Goal: Task Accomplishment & Management: Use online tool/utility

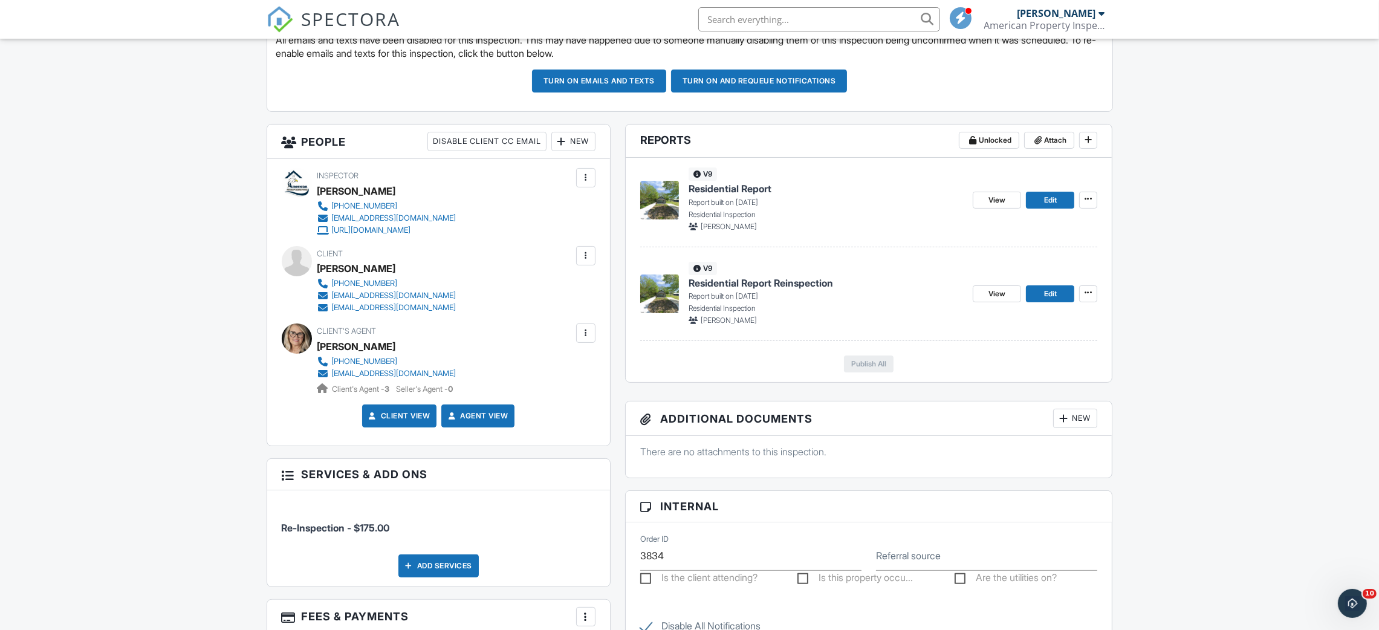
scroll to position [363, 0]
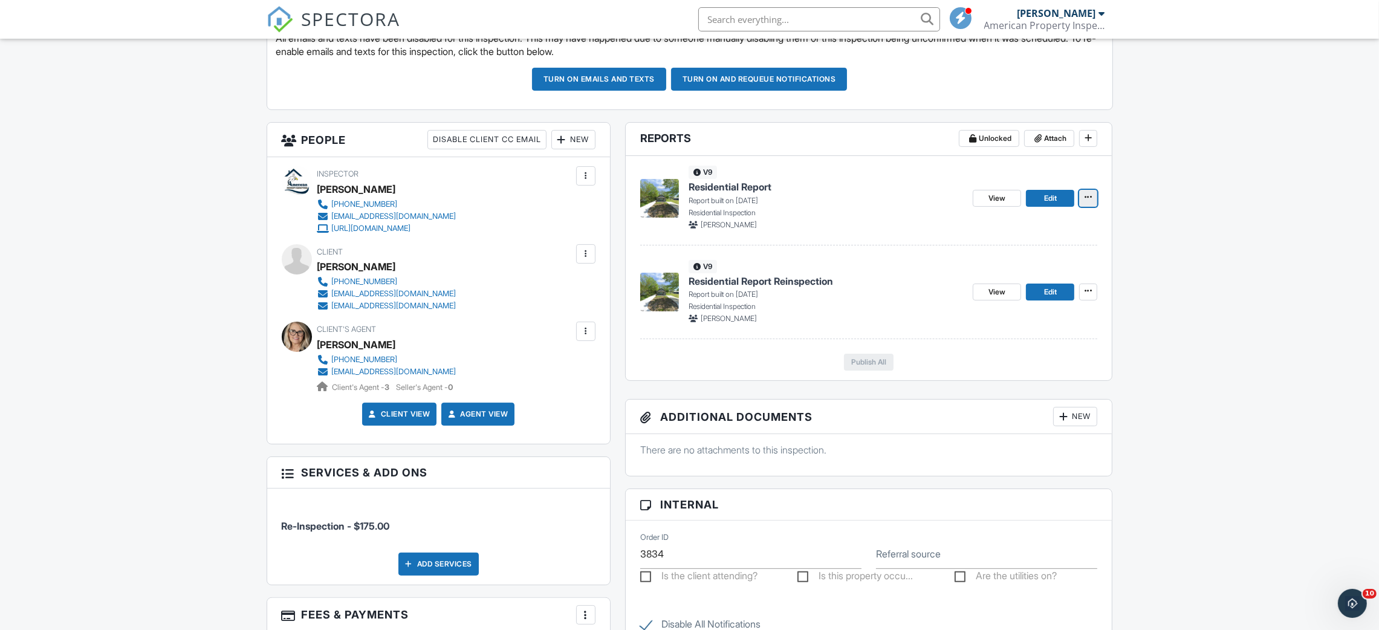
click at [1086, 203] on span at bounding box center [1088, 197] width 12 height 12
click at [872, 221] on div "[PERSON_NAME]" at bounding box center [826, 224] width 275 height 11
click at [995, 209] on div "View Edit" at bounding box center [1035, 198] width 125 height 64
click at [986, 206] on link "View" at bounding box center [997, 198] width 48 height 17
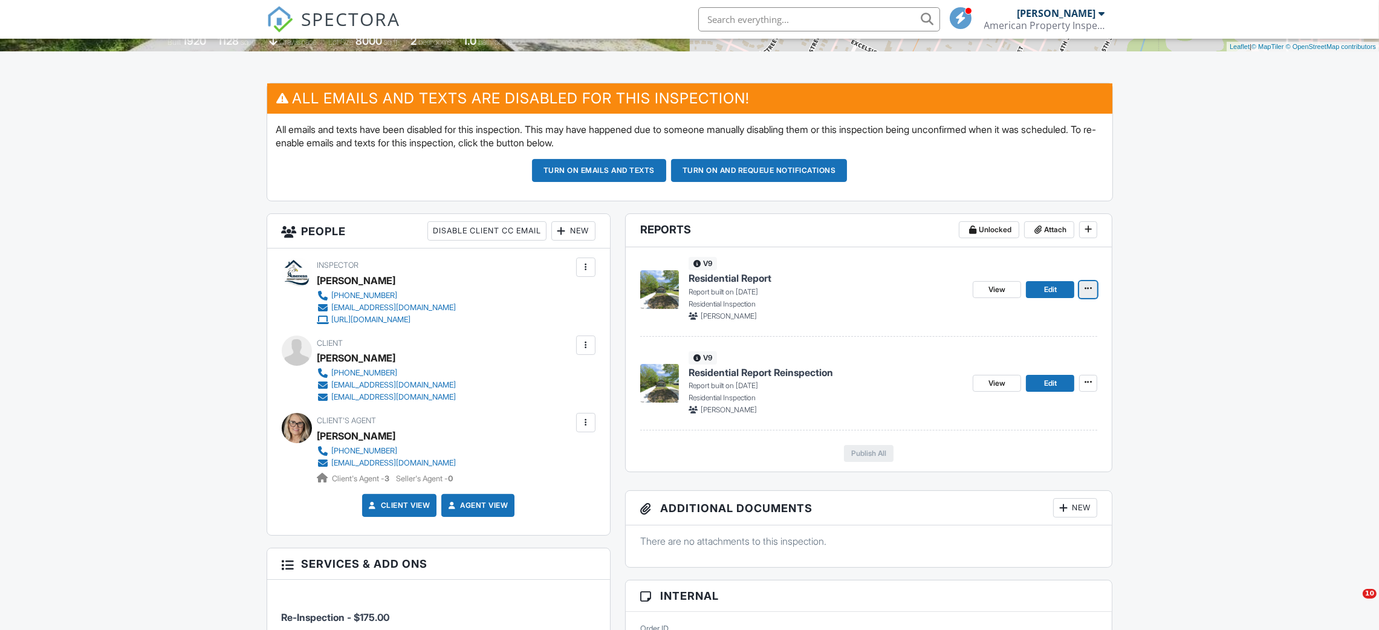
click at [1087, 290] on icon at bounding box center [1088, 288] width 7 height 8
click at [999, 382] on input "Delete Report" at bounding box center [1027, 379] width 123 height 27
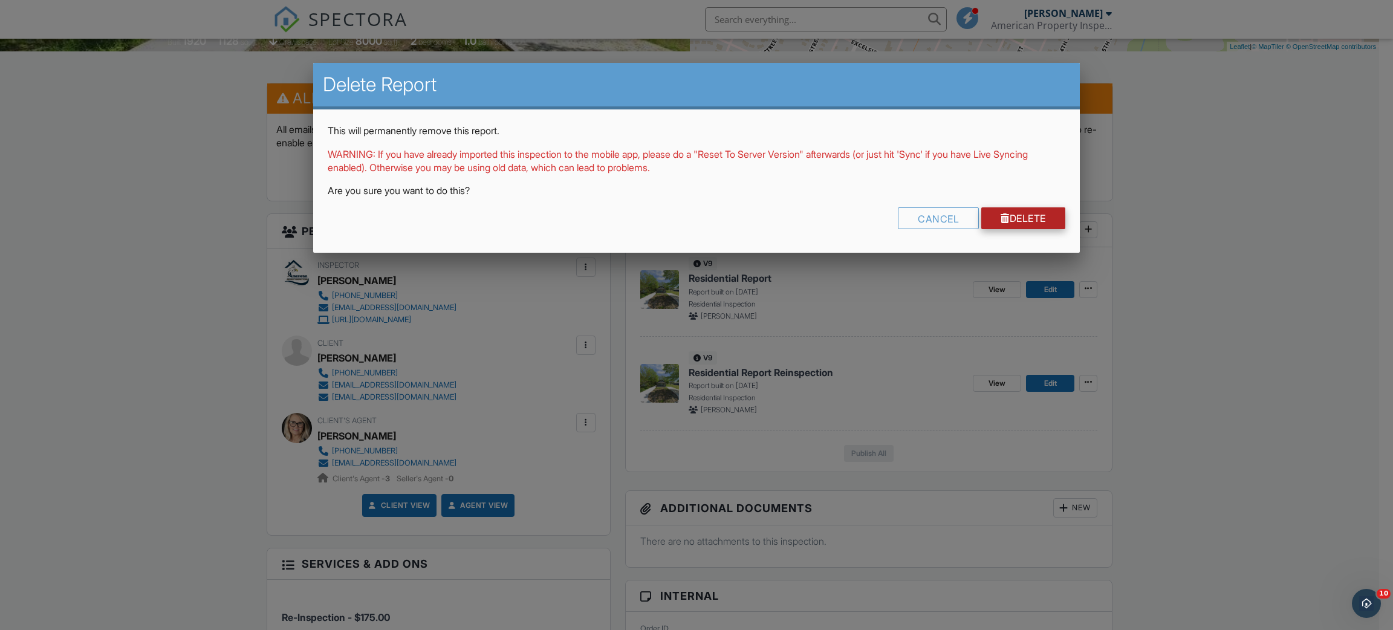
click at [1025, 214] on link "Delete" at bounding box center [1023, 218] width 84 height 22
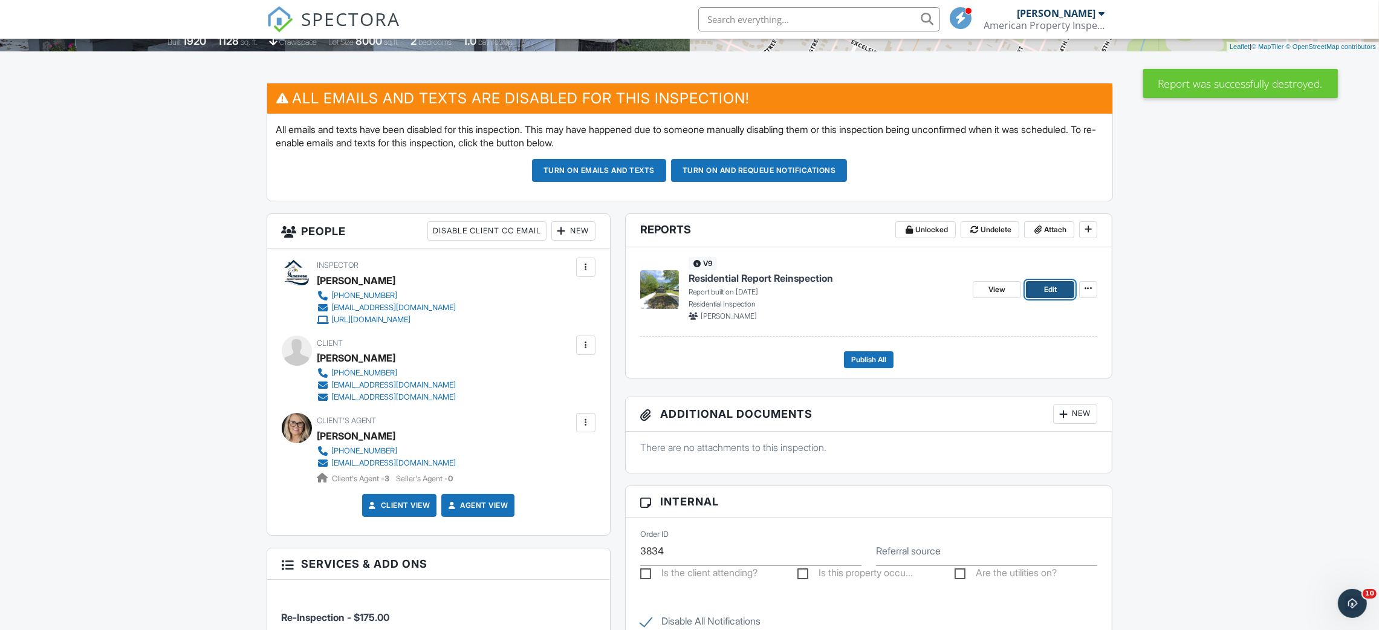
click at [1038, 285] on link "Edit" at bounding box center [1050, 289] width 48 height 17
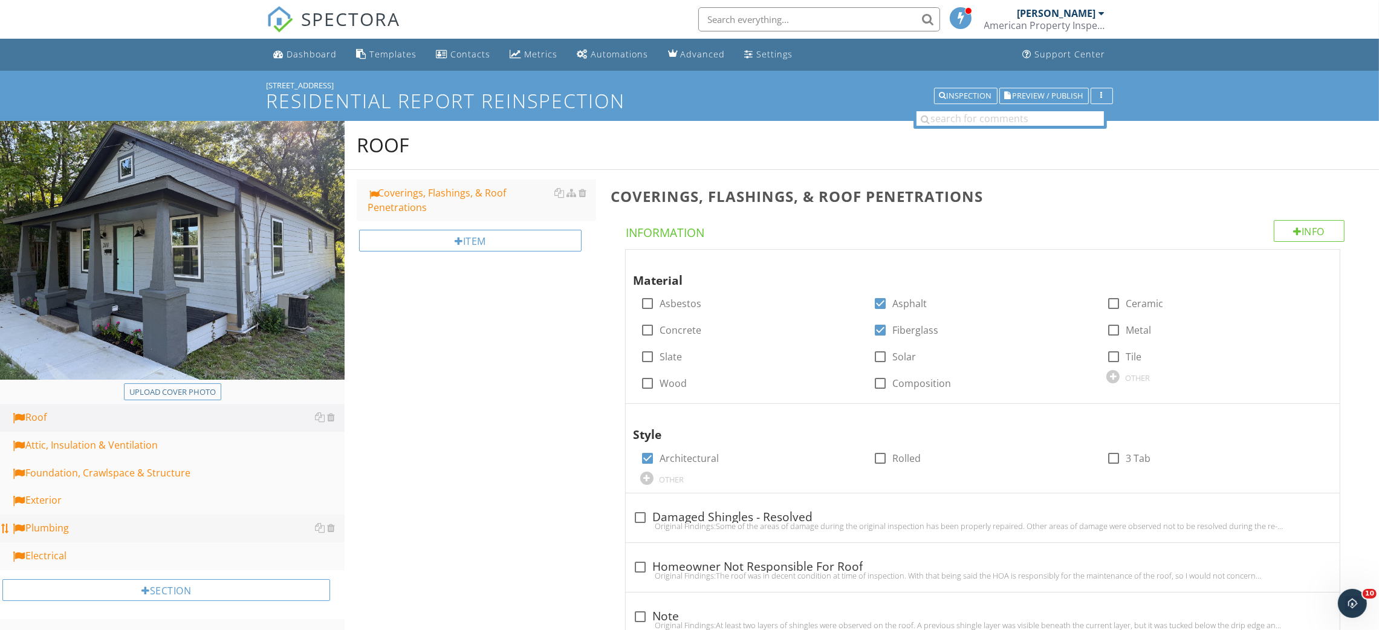
click at [89, 528] on div "Plumbing" at bounding box center [178, 529] width 334 height 16
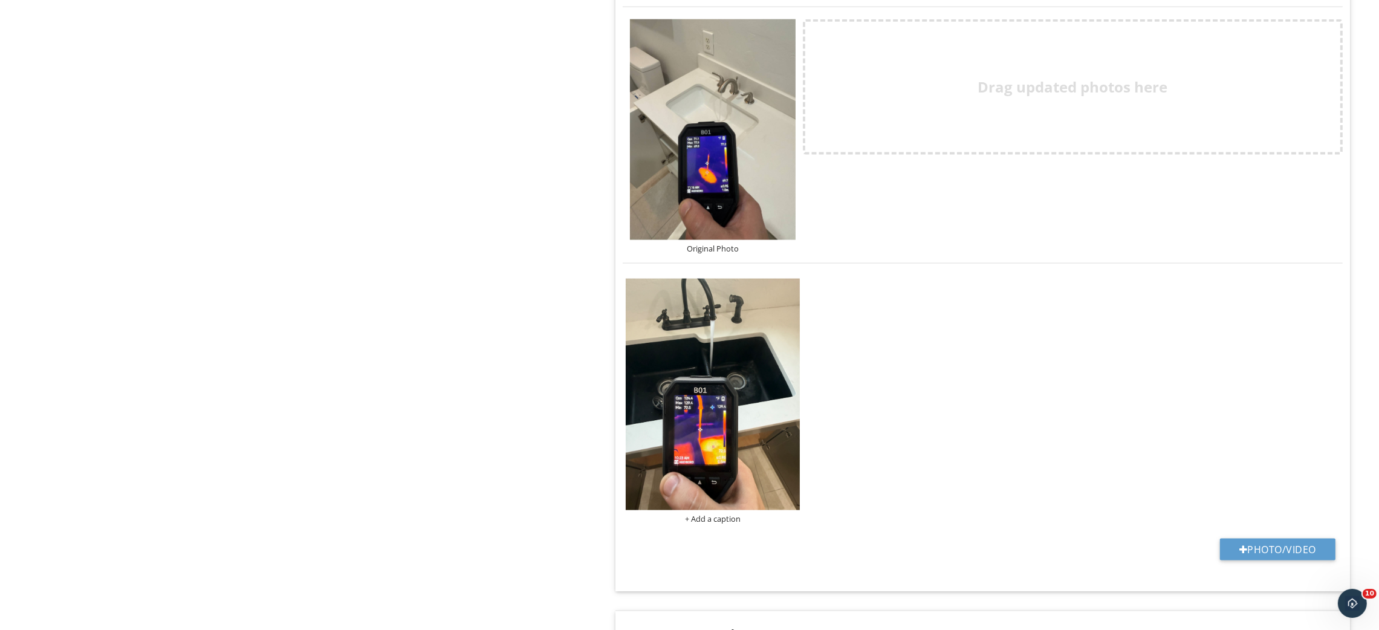
scroll to position [2630, 0]
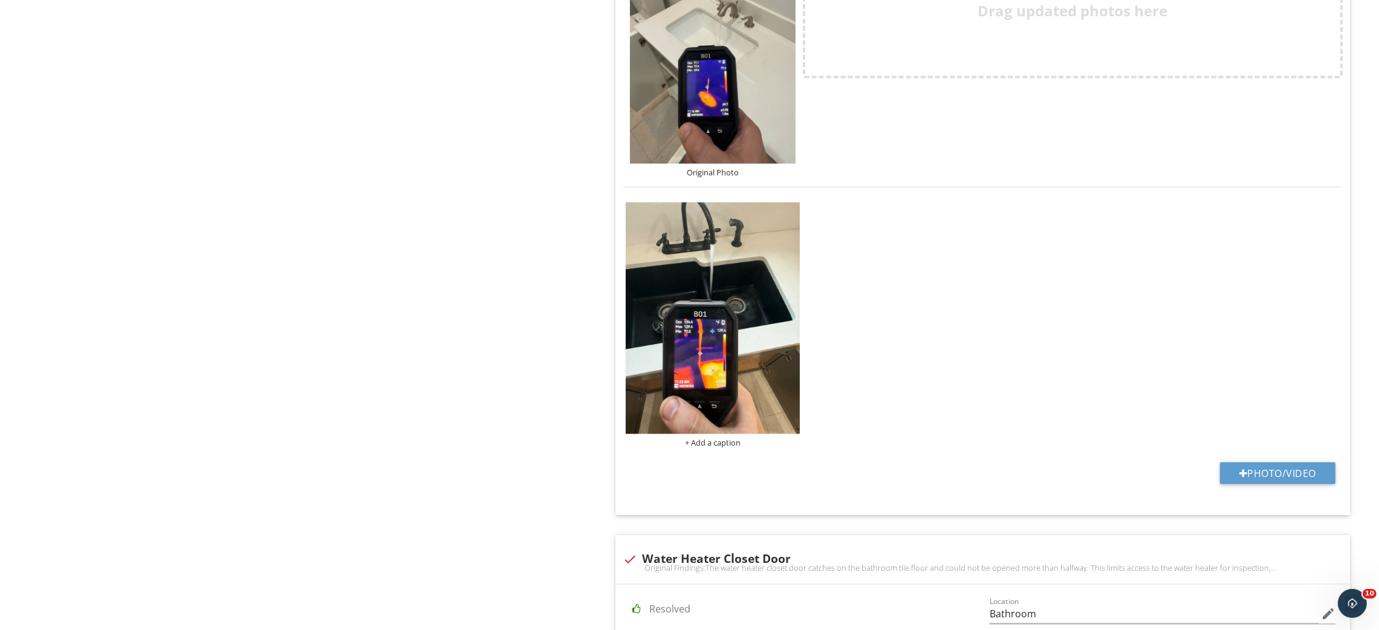
click at [706, 115] on img at bounding box center [713, 53] width 166 height 221
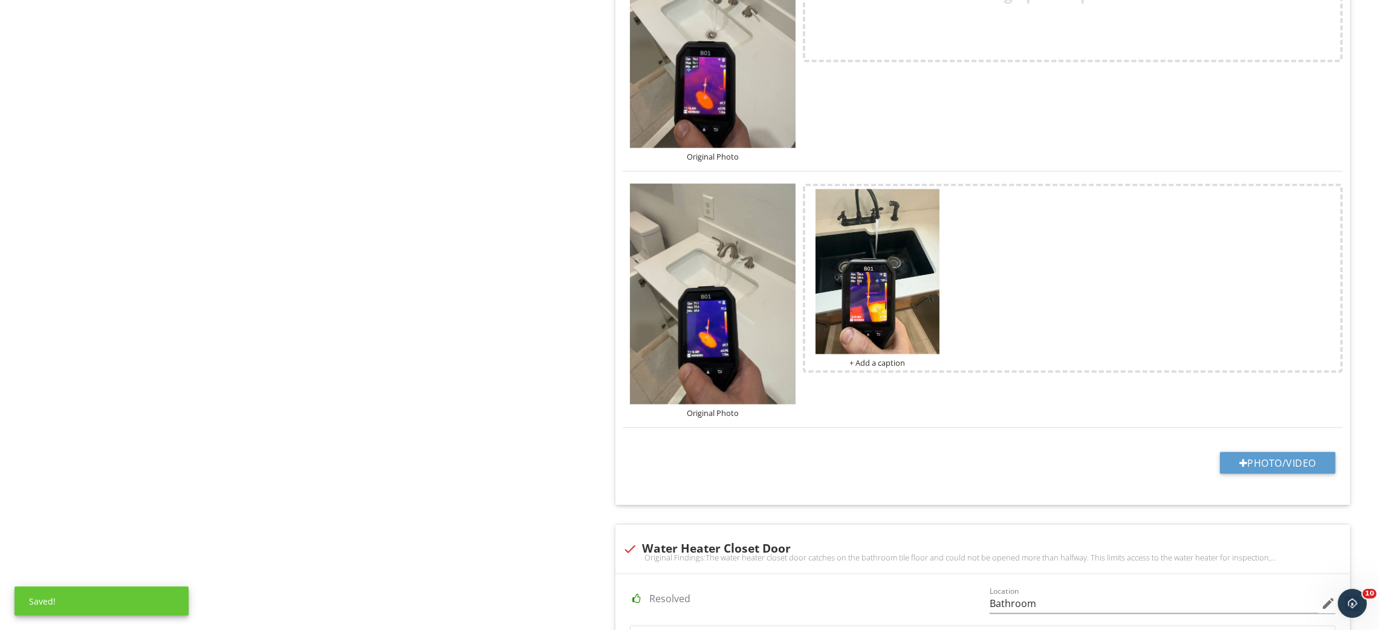
scroll to position [2357, 0]
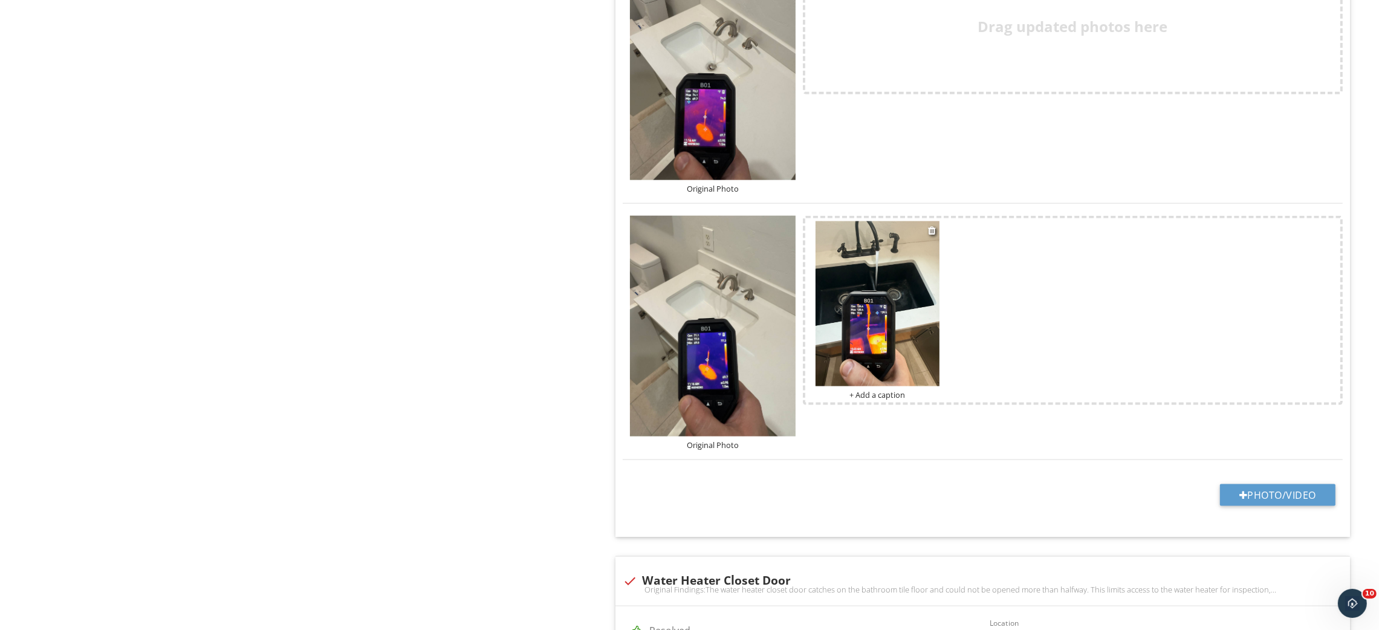
click at [875, 397] on div "+ Add a caption" at bounding box center [878, 395] width 124 height 10
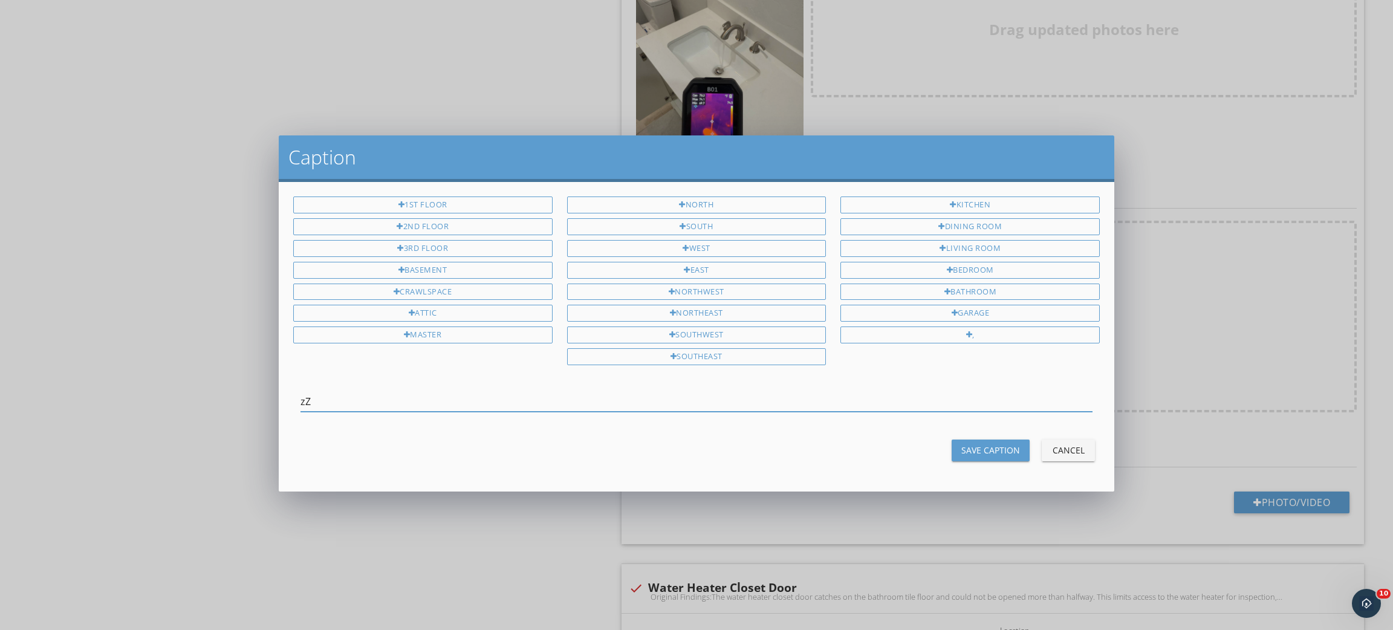
type input "z"
type input "Reinspection"
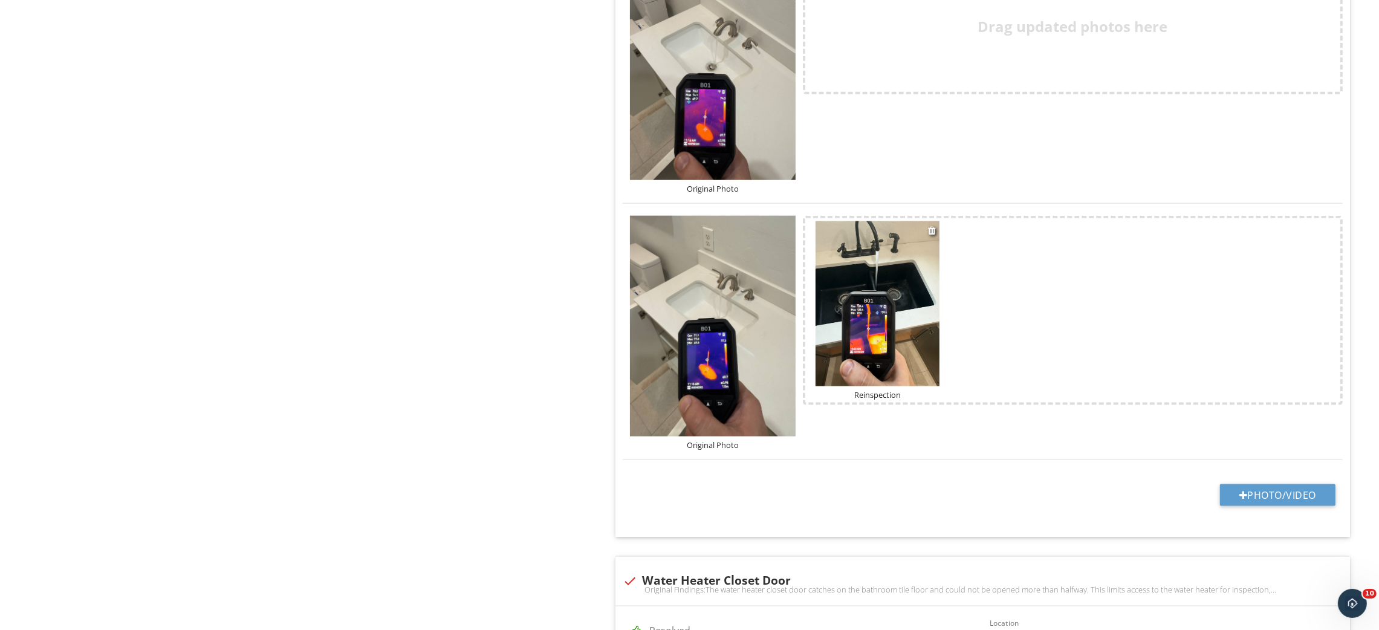
click at [895, 320] on img at bounding box center [878, 303] width 124 height 165
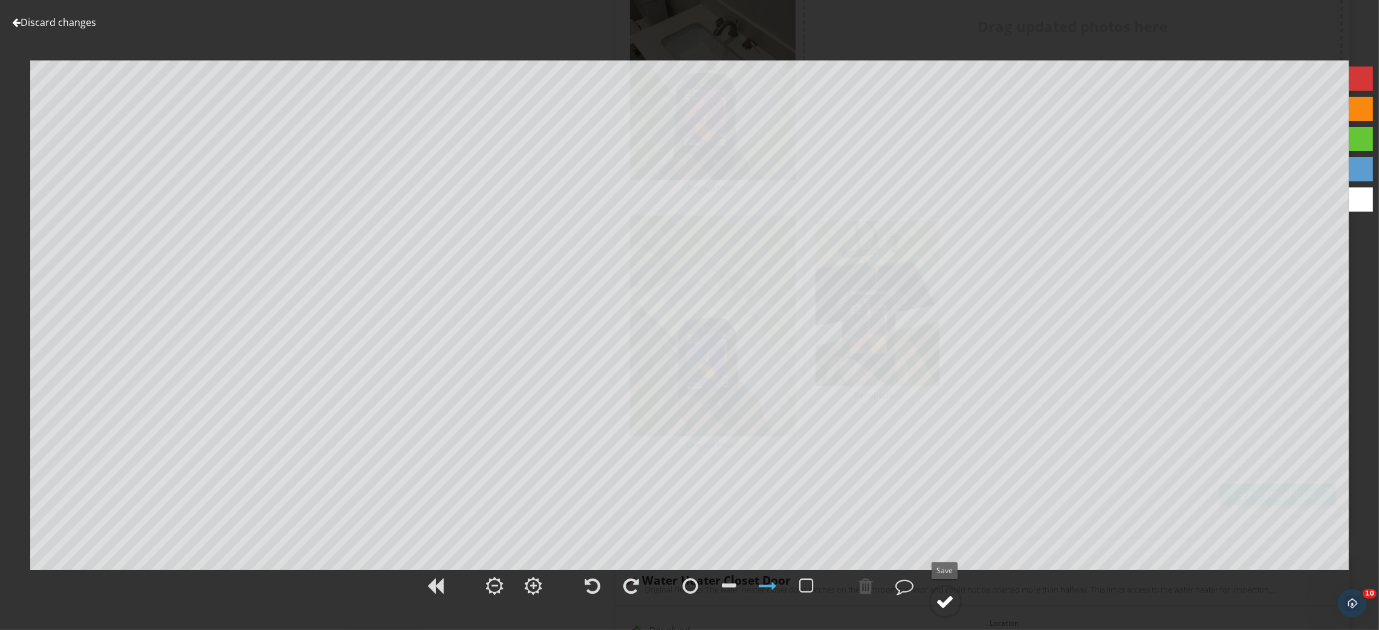
click at [937, 600] on div at bounding box center [946, 602] width 18 height 18
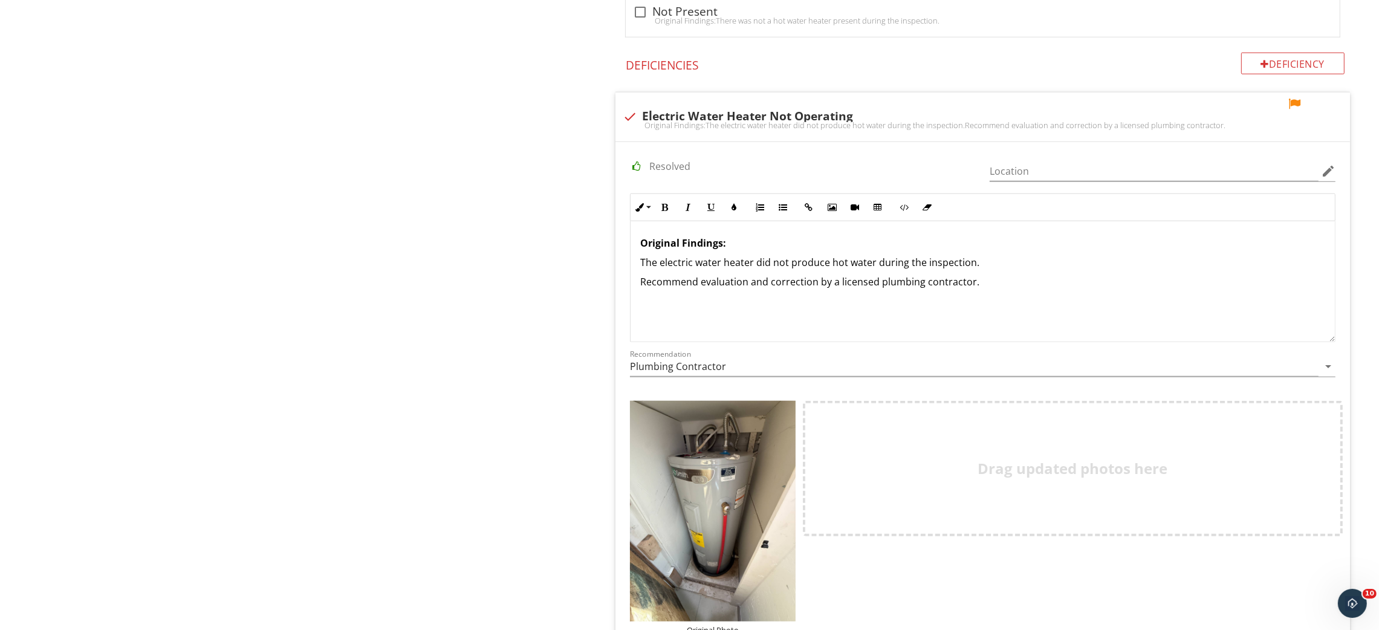
scroll to position [1632, 0]
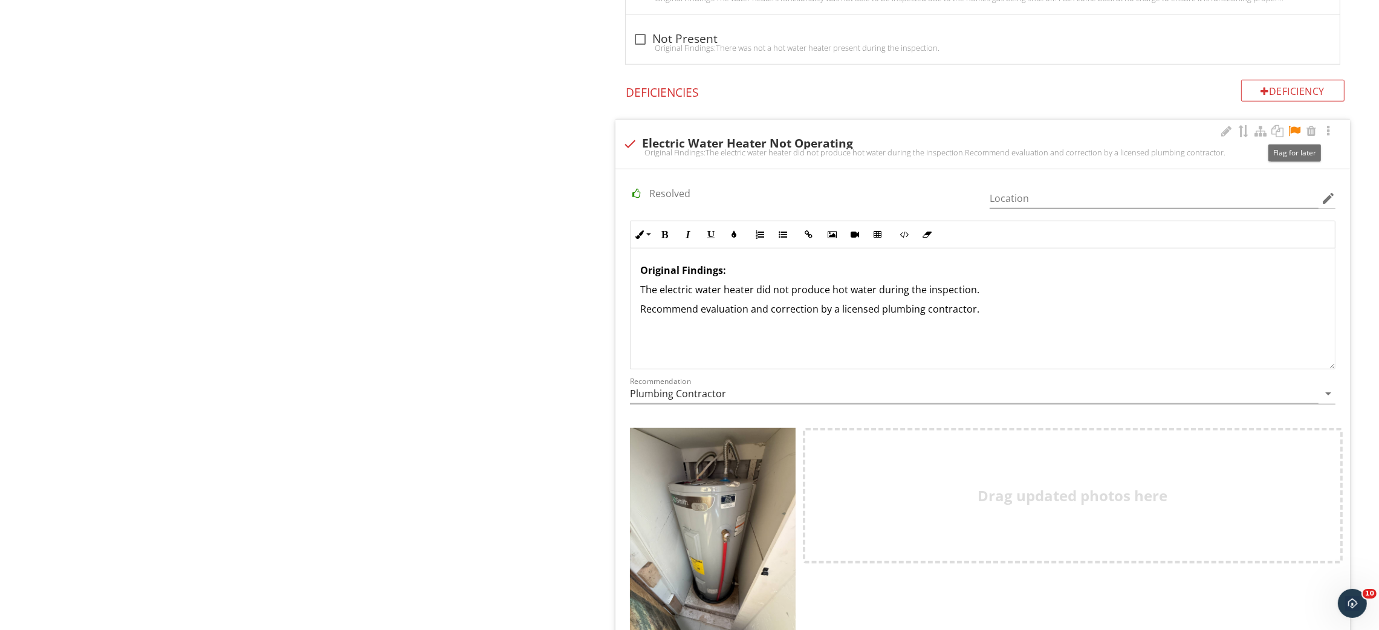
click at [1292, 137] on div at bounding box center [1294, 131] width 15 height 12
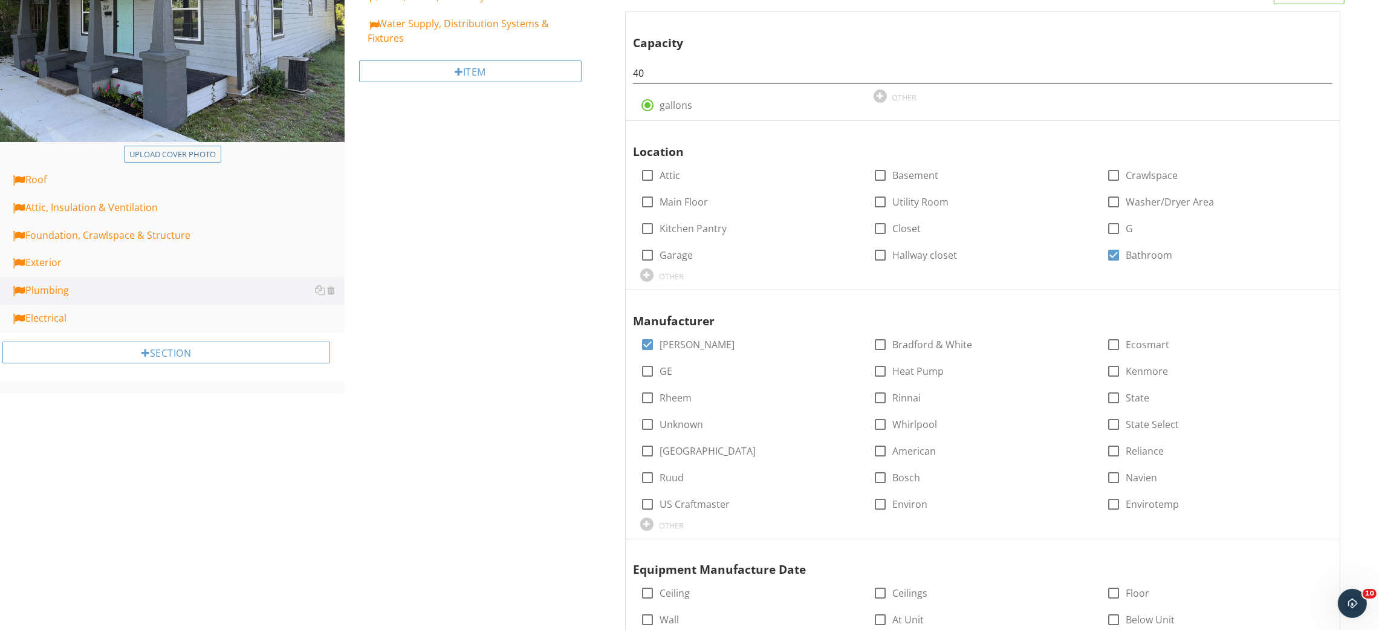
scroll to position [0, 0]
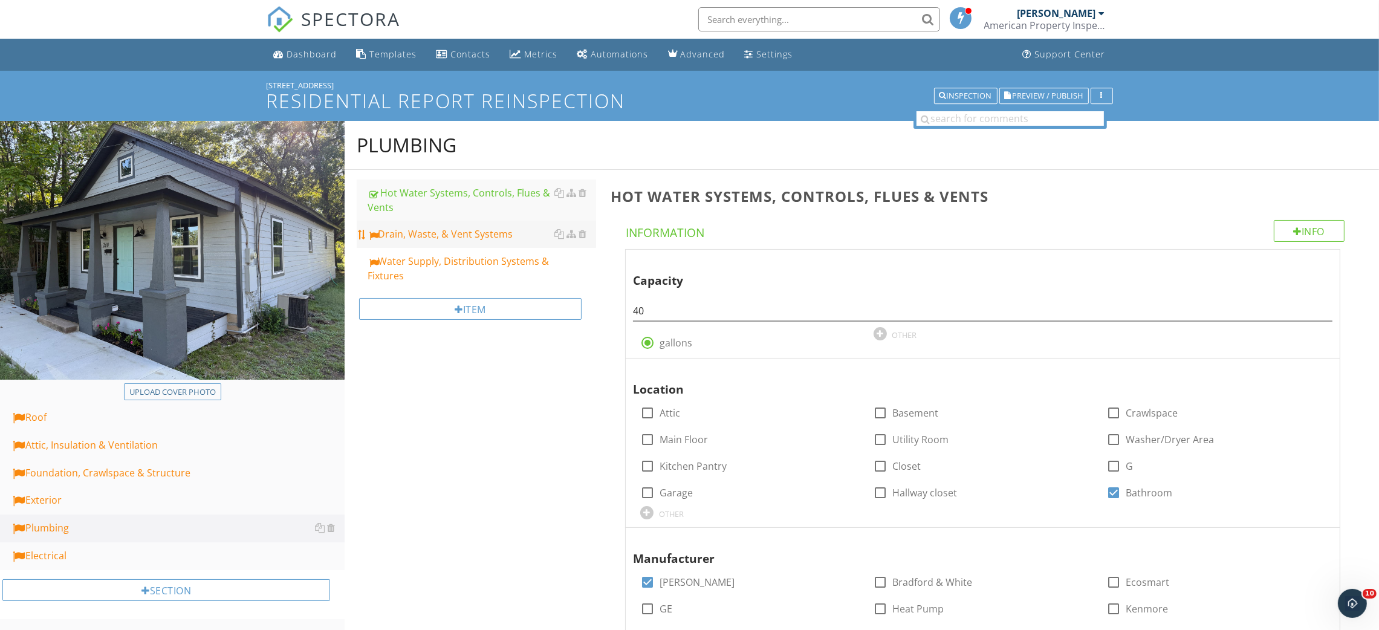
click at [458, 241] on div "Drain, Waste, & Vent Systems" at bounding box center [482, 234] width 229 height 15
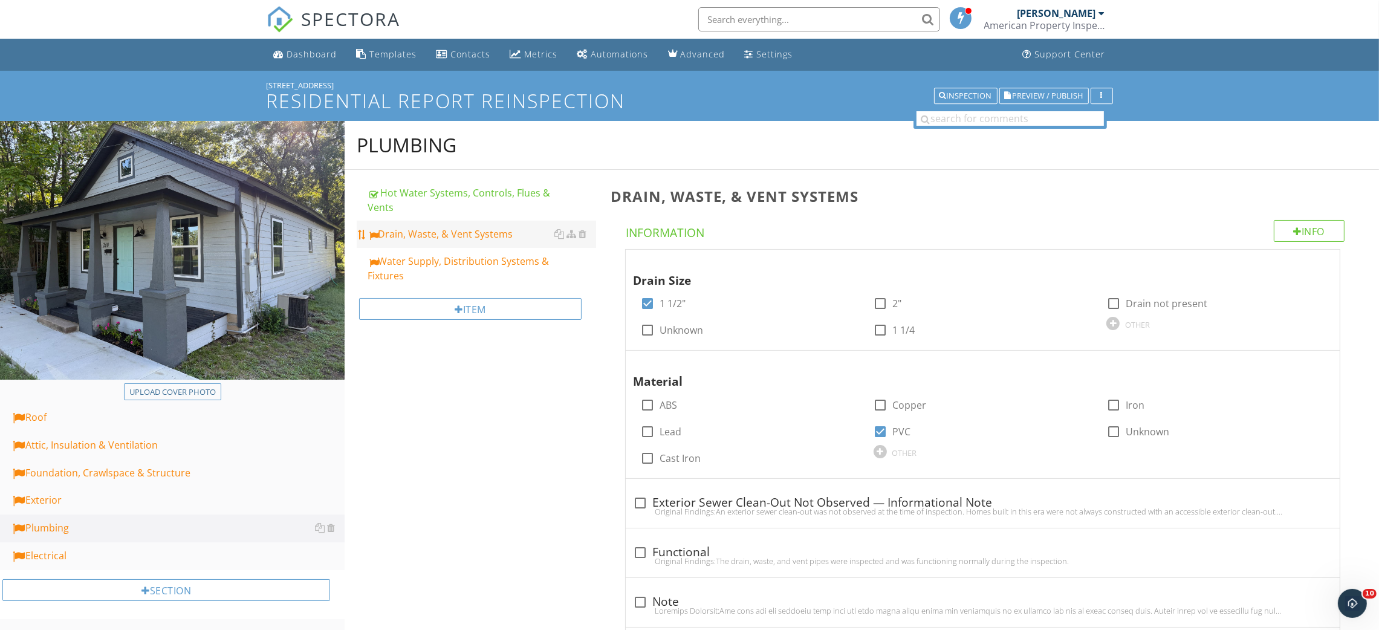
click at [452, 230] on div "Drain, Waste, & Vent Systems" at bounding box center [482, 234] width 229 height 15
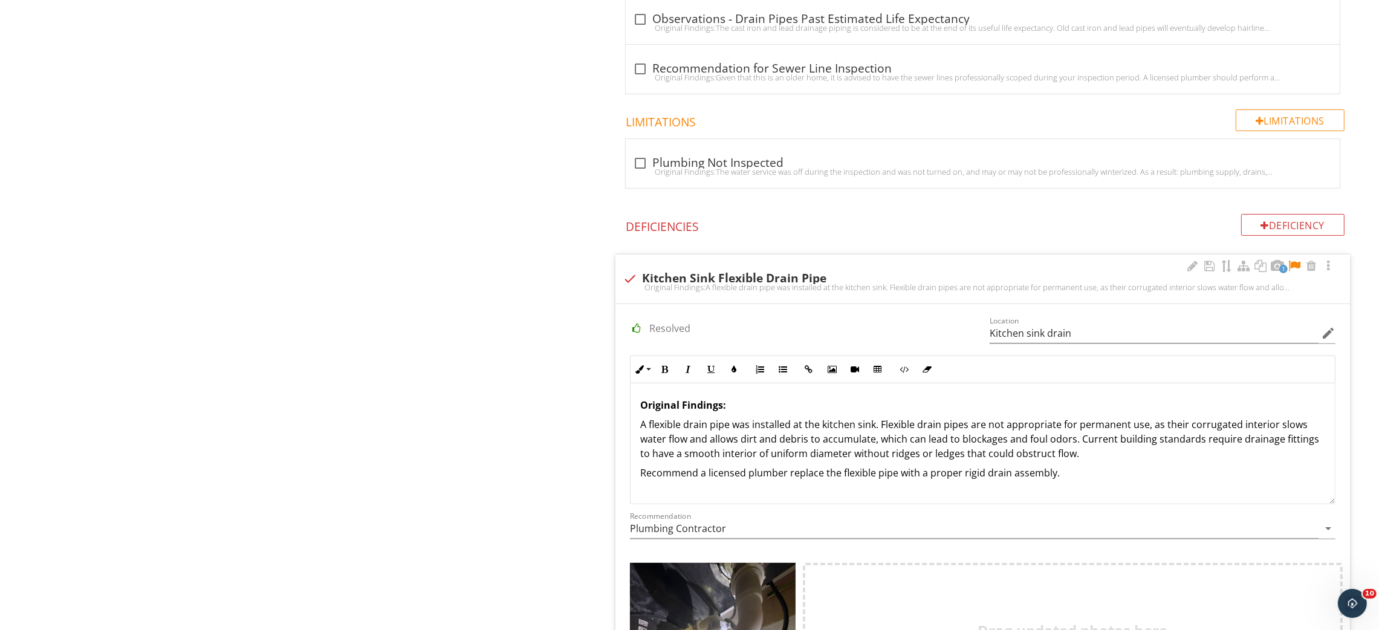
scroll to position [726, 0]
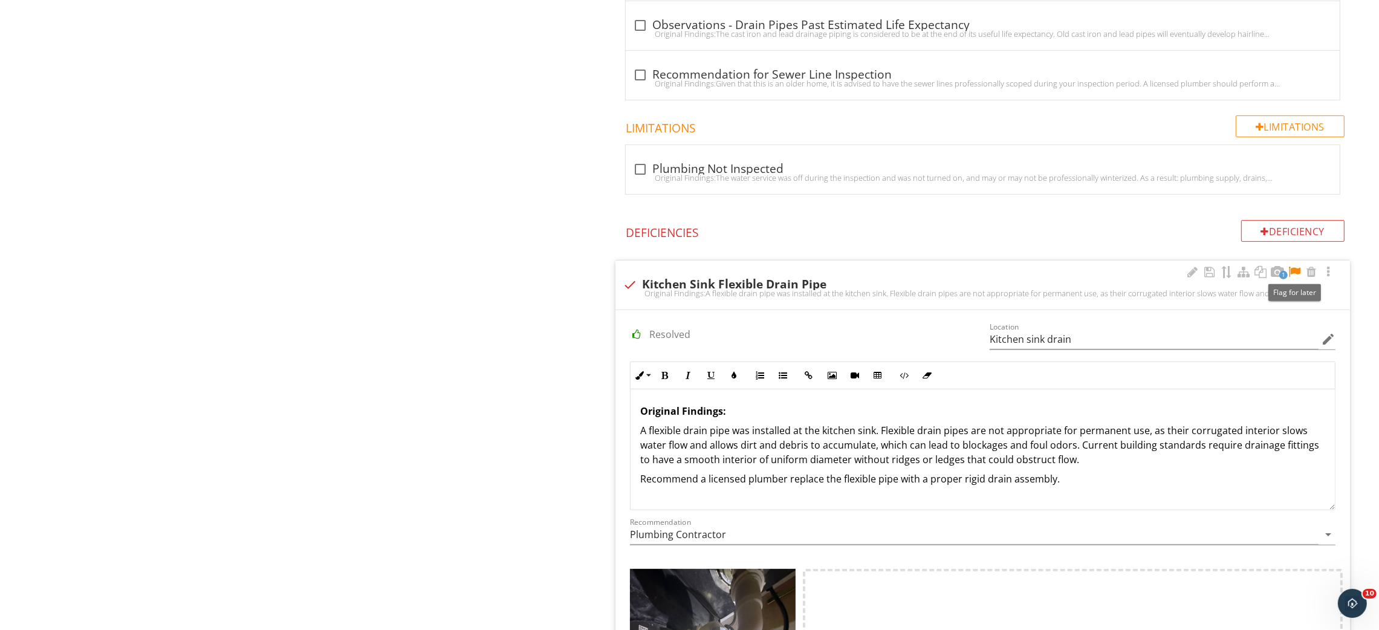
click at [1292, 273] on div at bounding box center [1294, 272] width 15 height 12
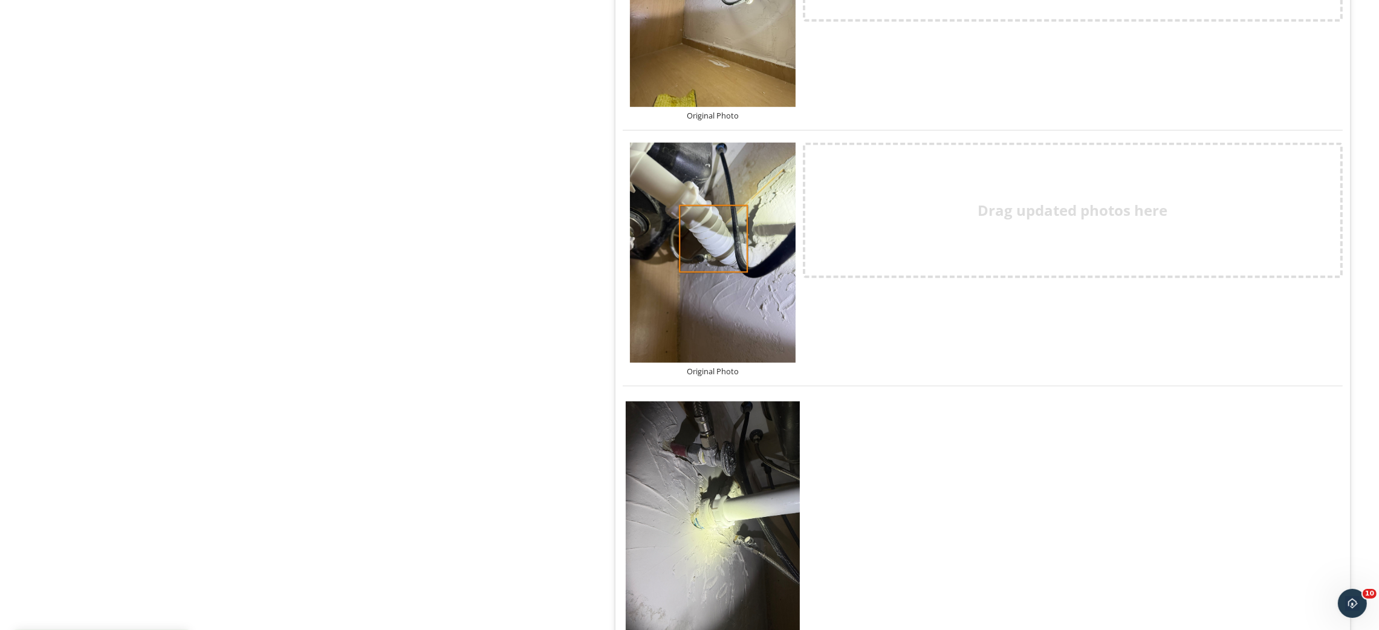
scroll to position [1360, 0]
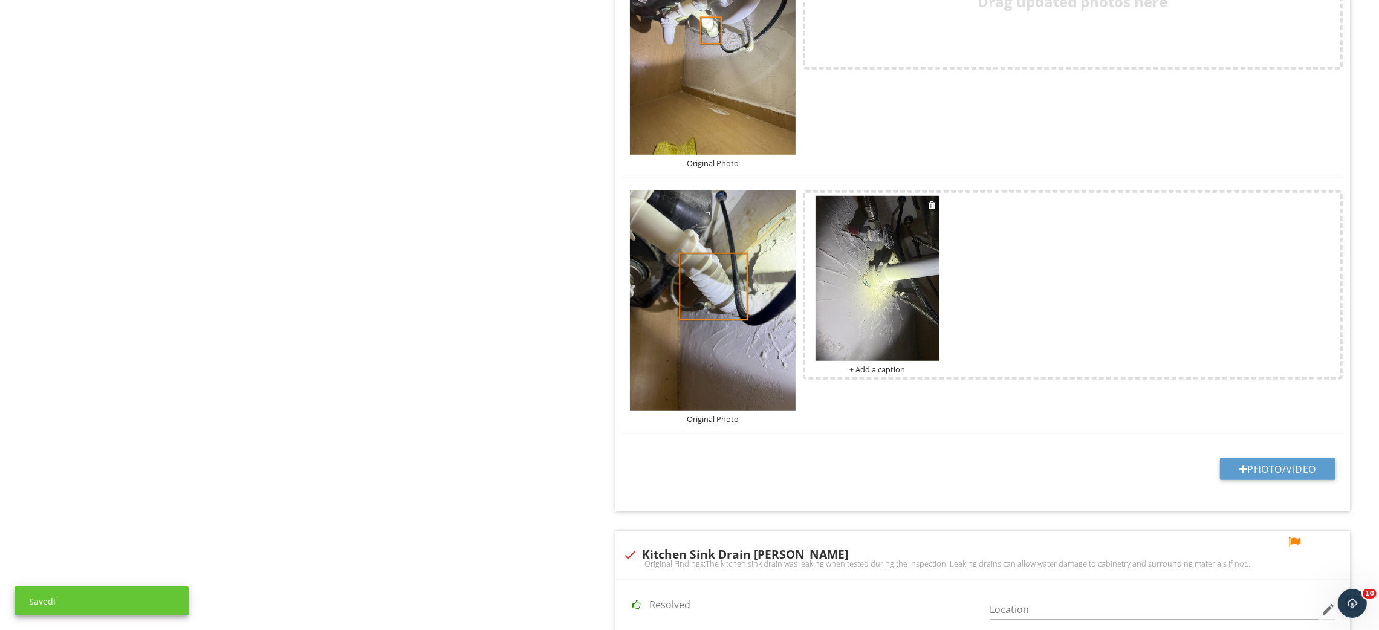
click at [885, 372] on div "+ Add a caption" at bounding box center [878, 370] width 124 height 10
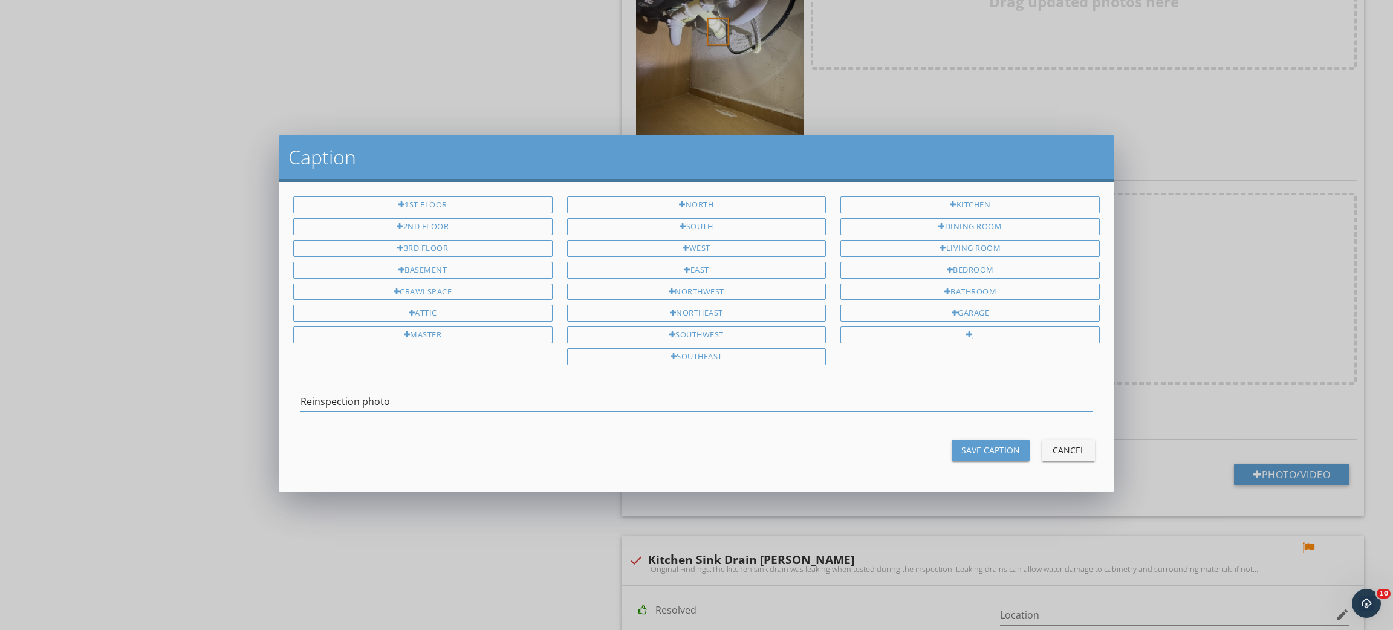
type input "Reinspection photo"
click at [970, 460] on button "Save Caption" at bounding box center [991, 451] width 78 height 22
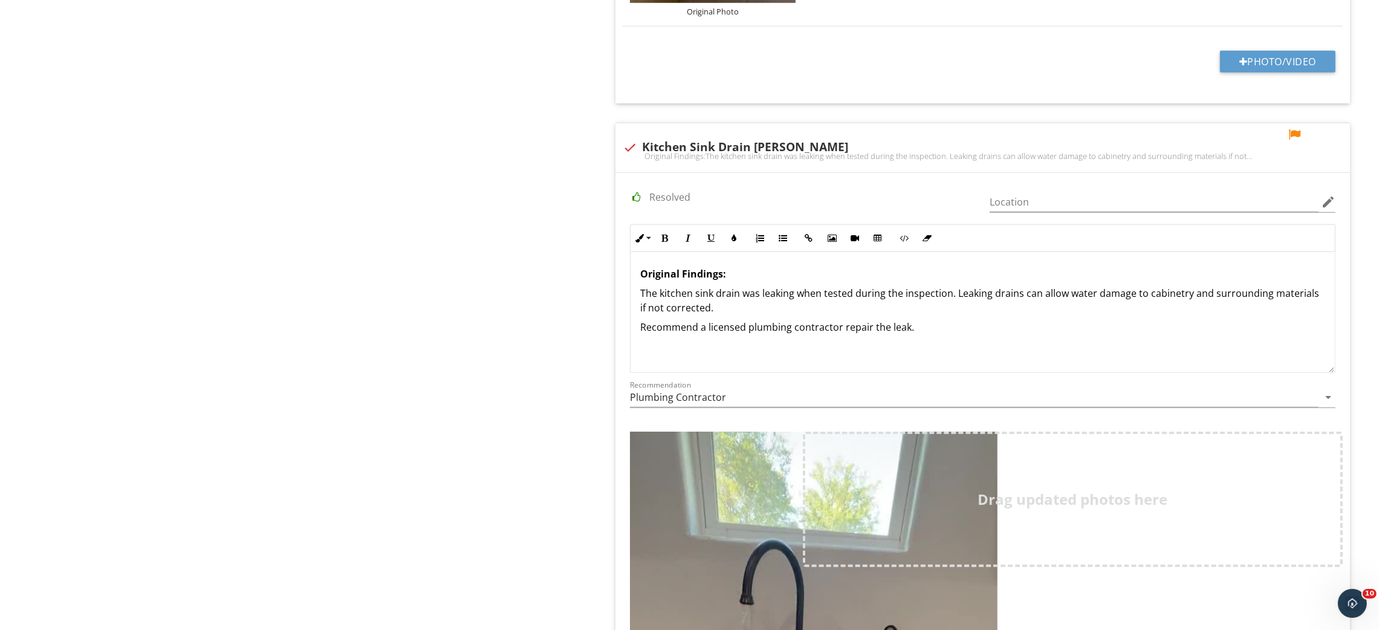
scroll to position [1672, 0]
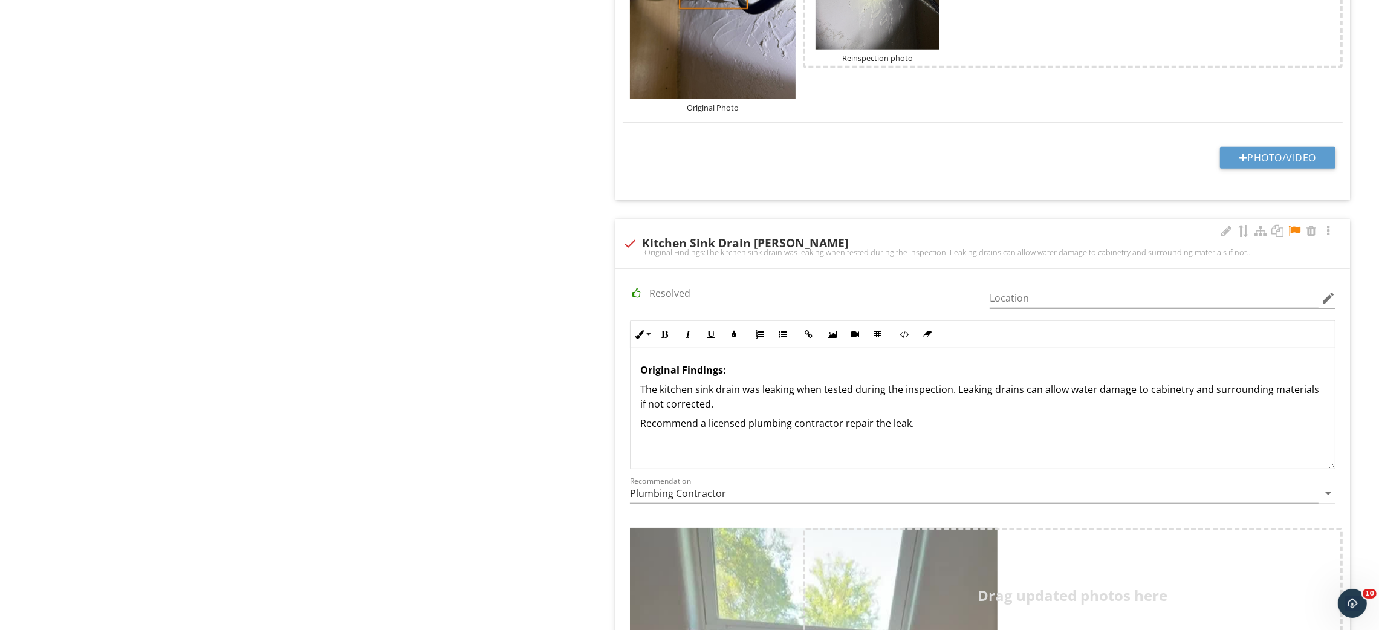
click at [1294, 231] on div at bounding box center [1294, 231] width 15 height 12
click at [446, 401] on div "Plumbing Hot Water Systems, Controls, Flues & Vents Drain, Waste, & Vent System…" at bounding box center [862, 81] width 1034 height 3265
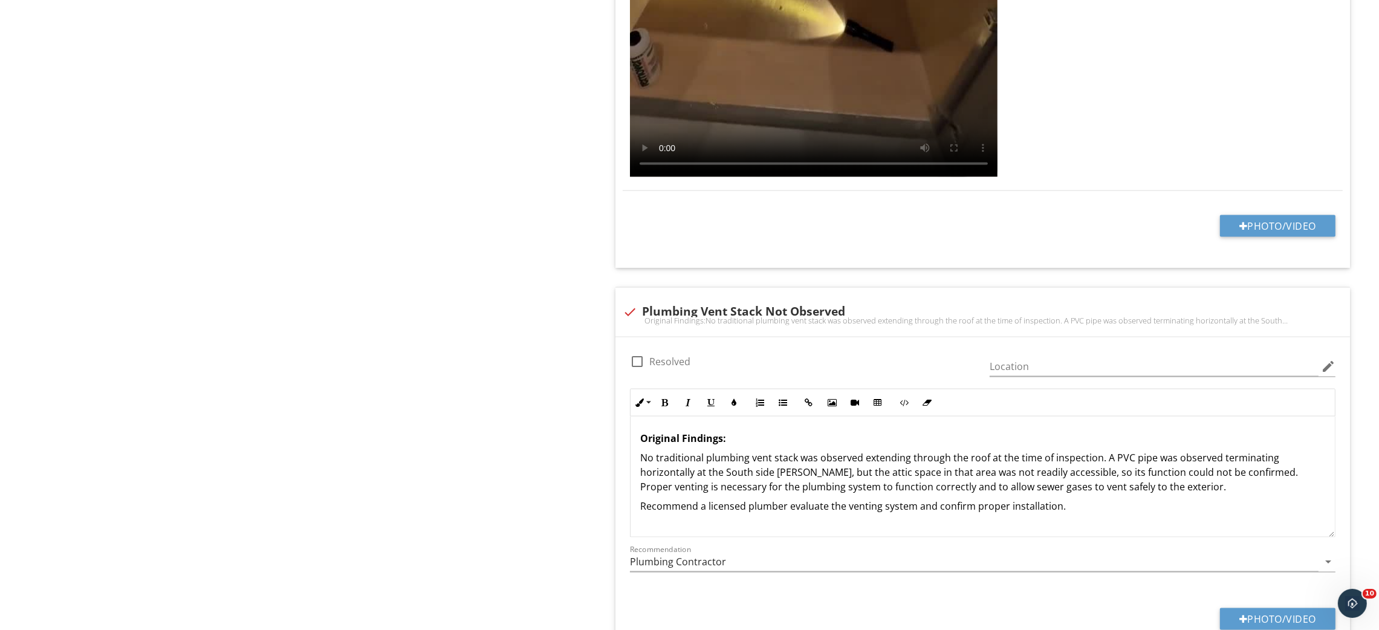
scroll to position [2761, 0]
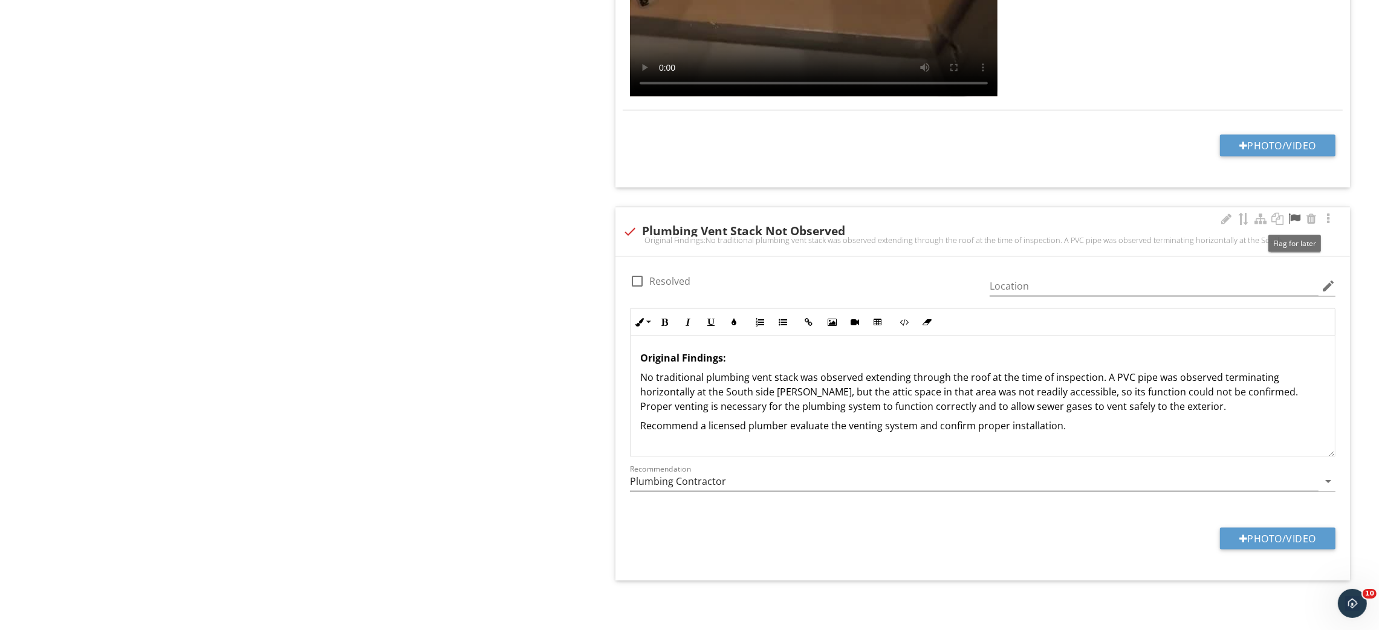
click at [1291, 214] on div at bounding box center [1294, 219] width 15 height 12
click at [672, 376] on p "No traditional plumbing vent stack was observed extending through the roof at t…" at bounding box center [982, 392] width 685 height 44
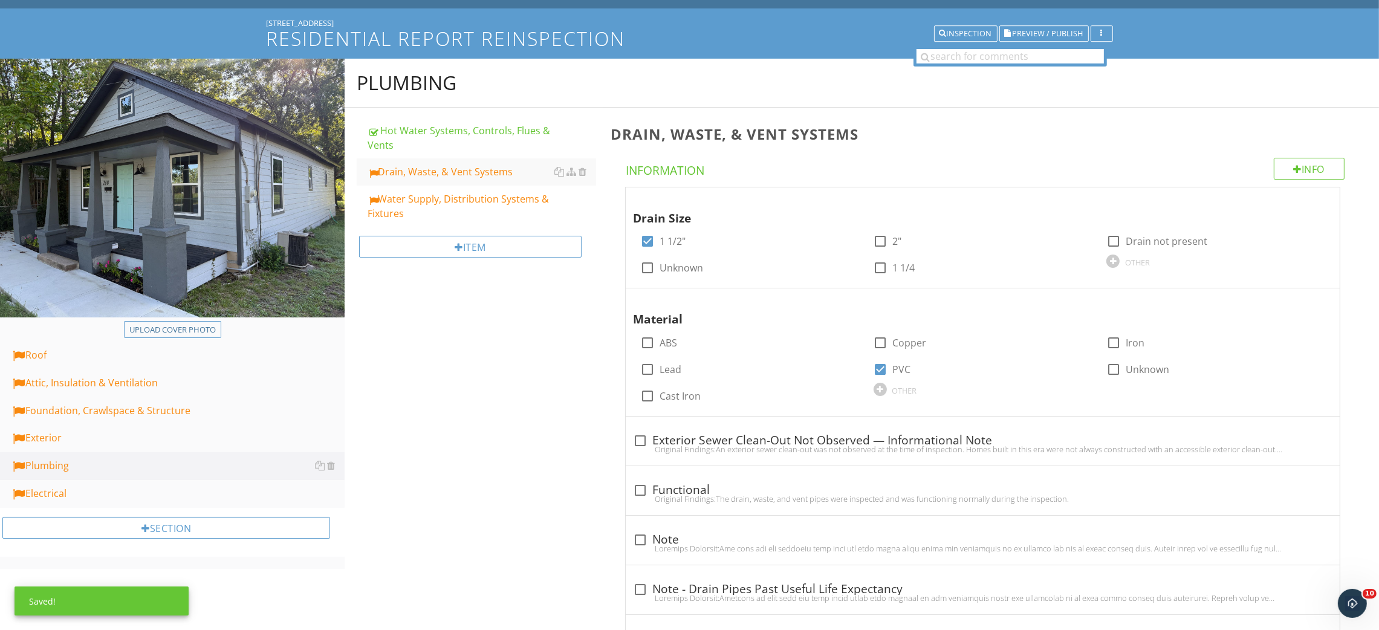
scroll to position [91, 0]
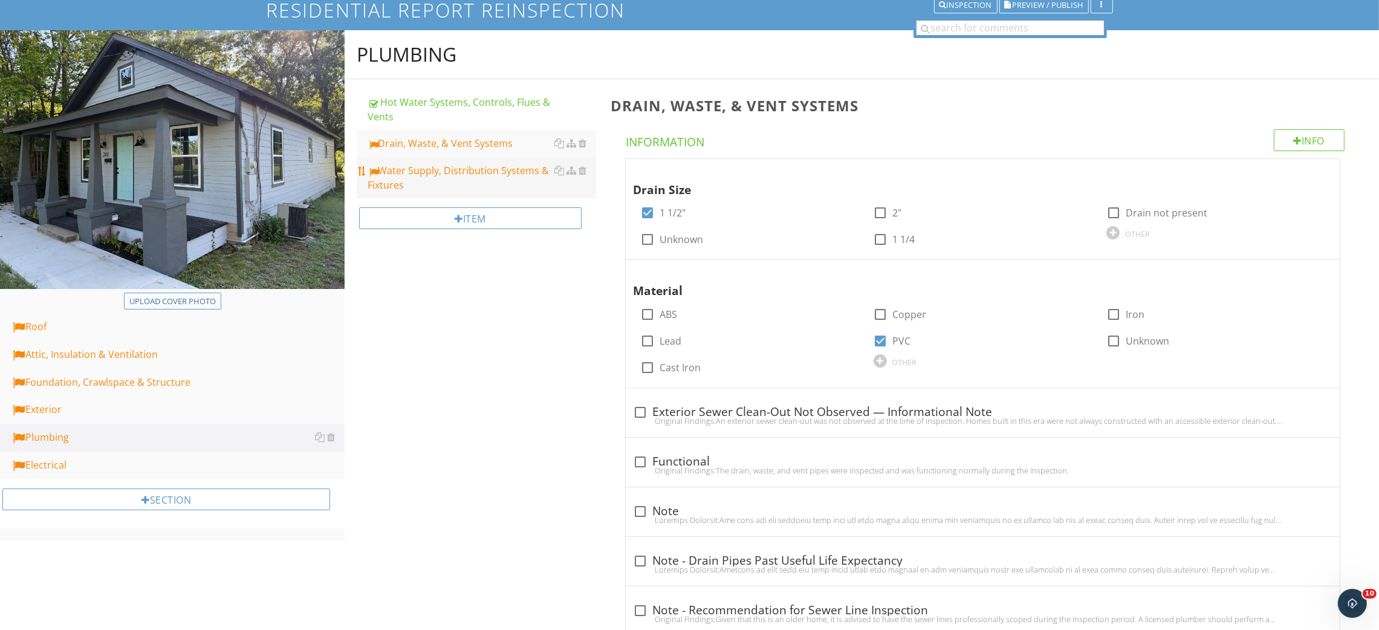
click at [501, 180] on div "Water Supply, Distribution Systems & Fixtures" at bounding box center [482, 177] width 229 height 29
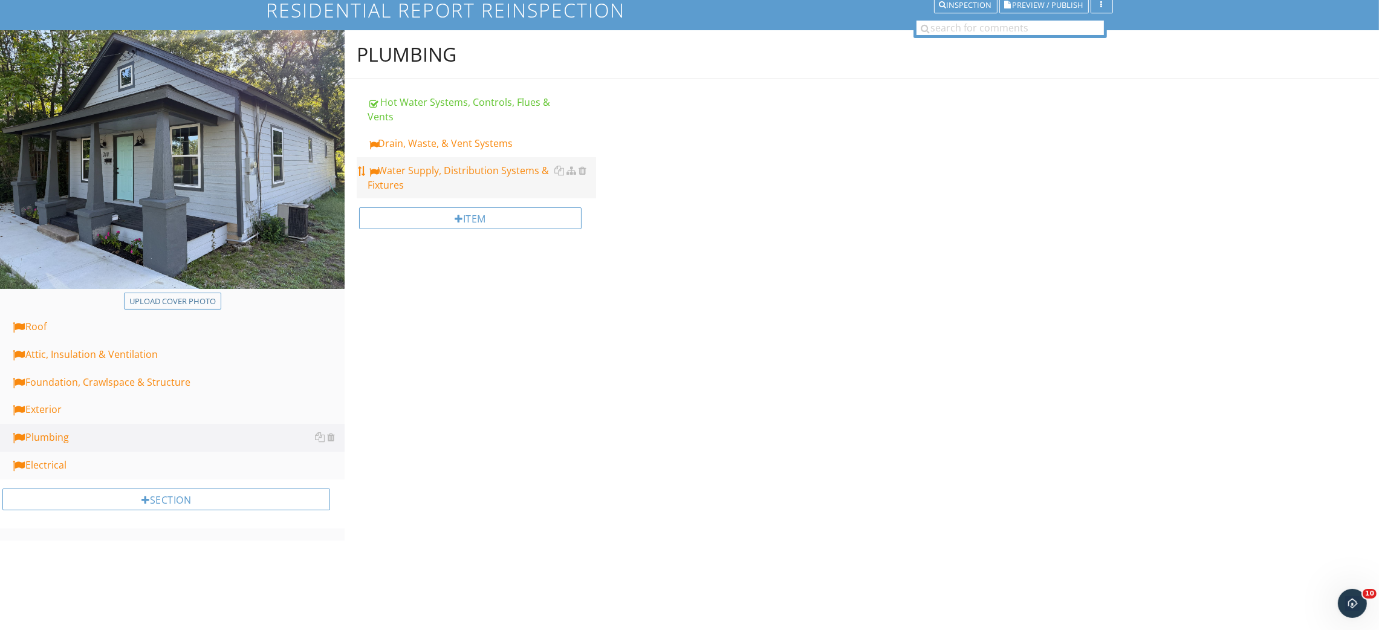
click at [501, 180] on div "Water Supply, Distribution Systems & Fixtures" at bounding box center [482, 177] width 229 height 29
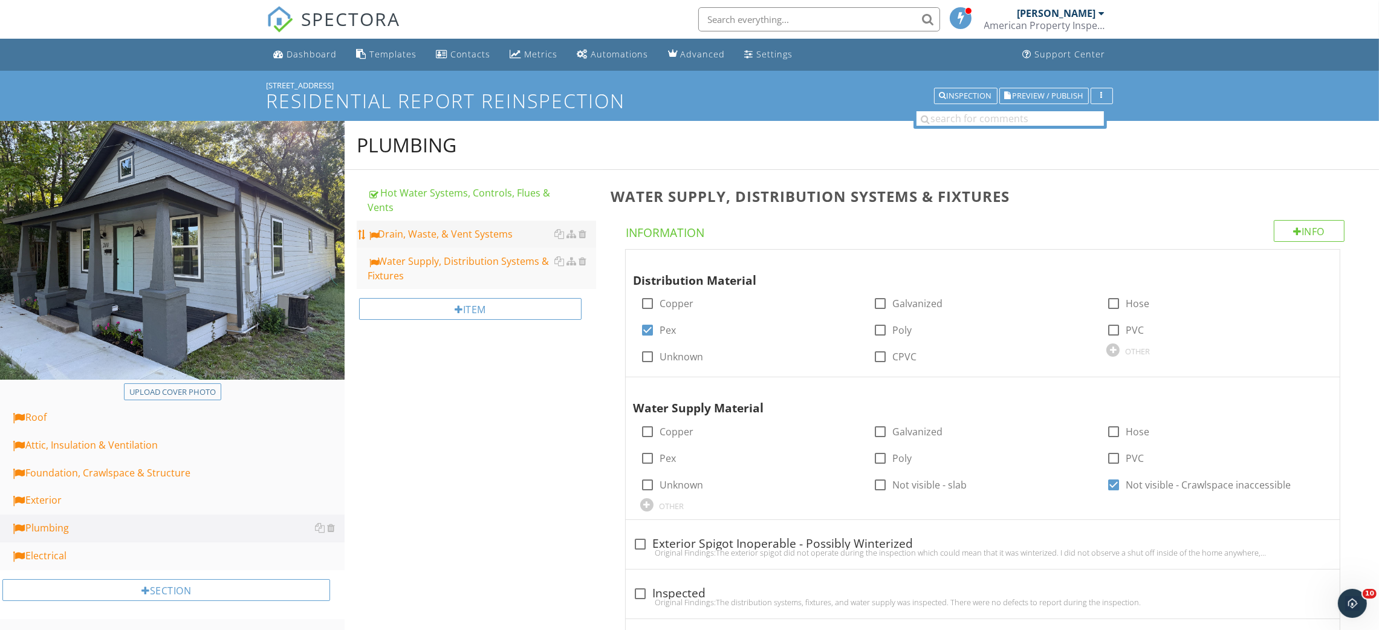
click at [446, 232] on div "Drain, Waste, & Vent Systems" at bounding box center [482, 234] width 229 height 15
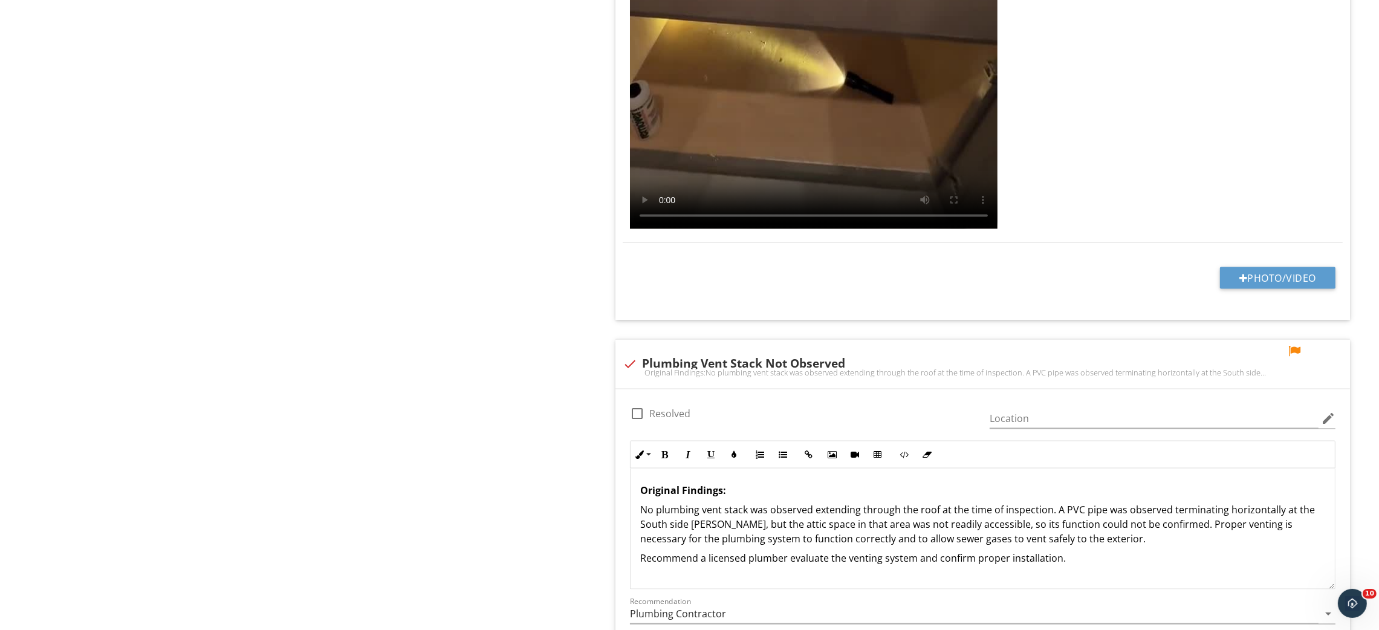
scroll to position [2761, 0]
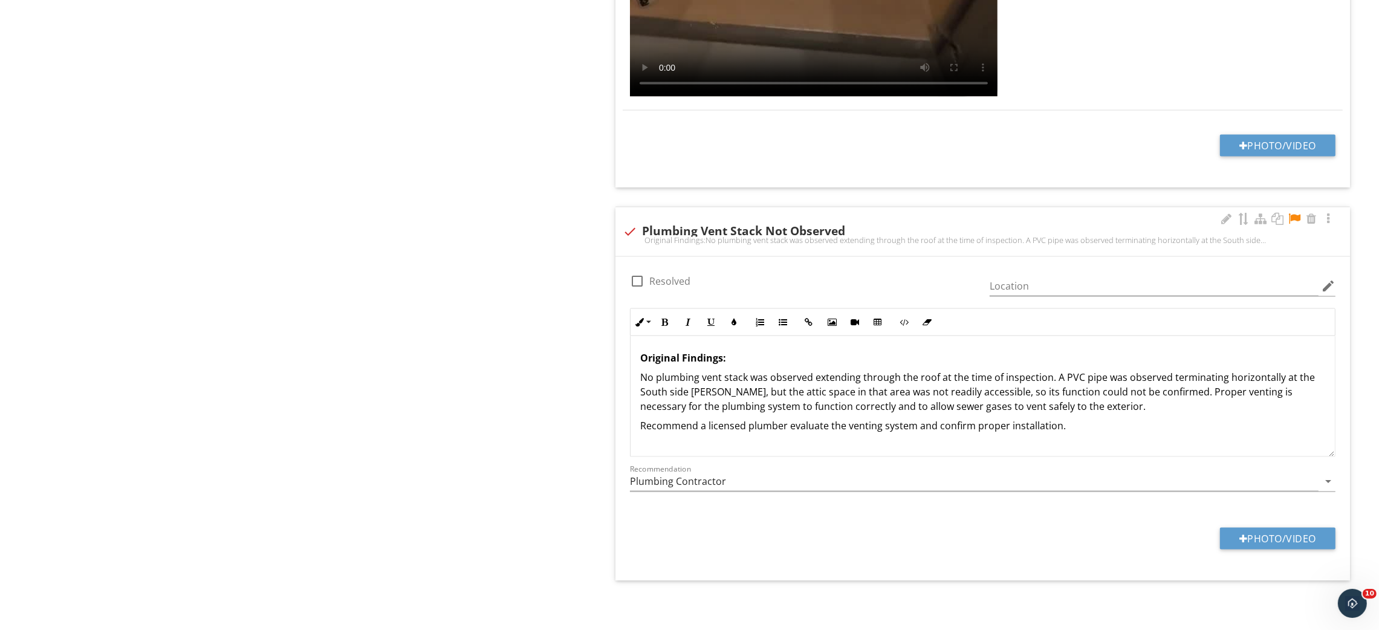
click at [774, 386] on p "No plumbing vent stack was observed extending through the roof at the time of i…" at bounding box center [982, 392] width 685 height 44
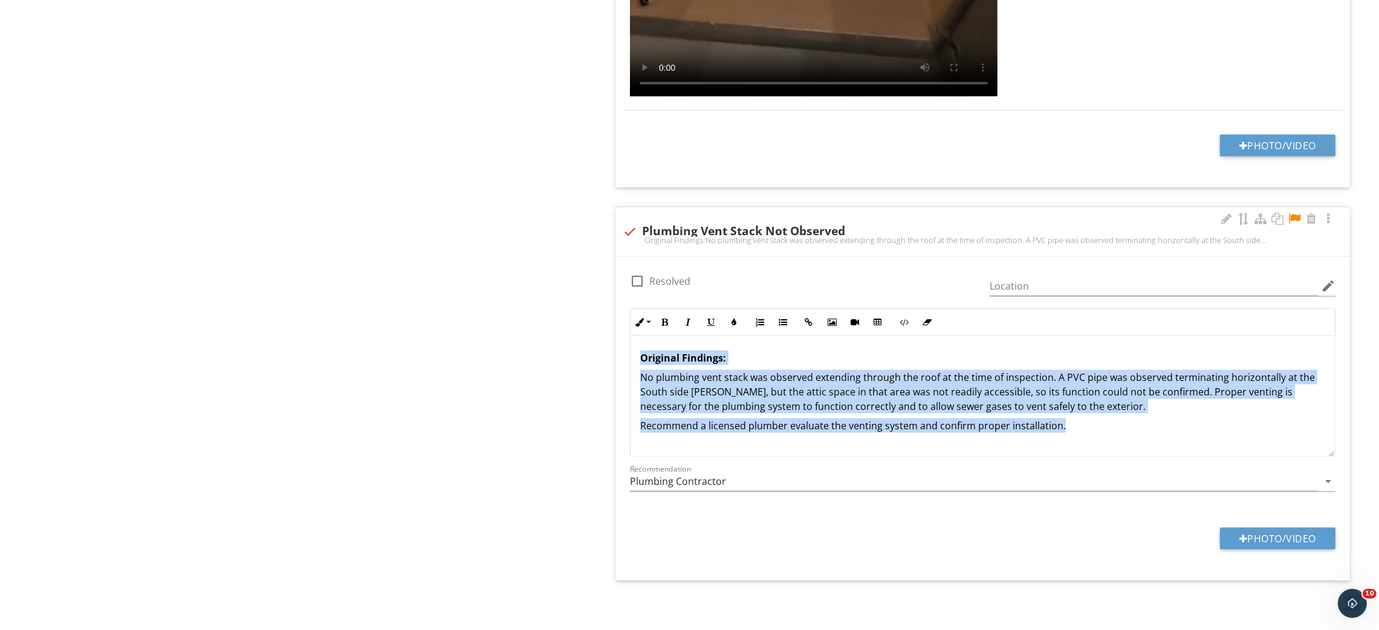
copy div "Original Findings: No plumbing vent stack was observed extending through the ro…"
click at [863, 409] on p "No plumbing vent stack was observed extending through the roof at the time of i…" at bounding box center [982, 392] width 685 height 44
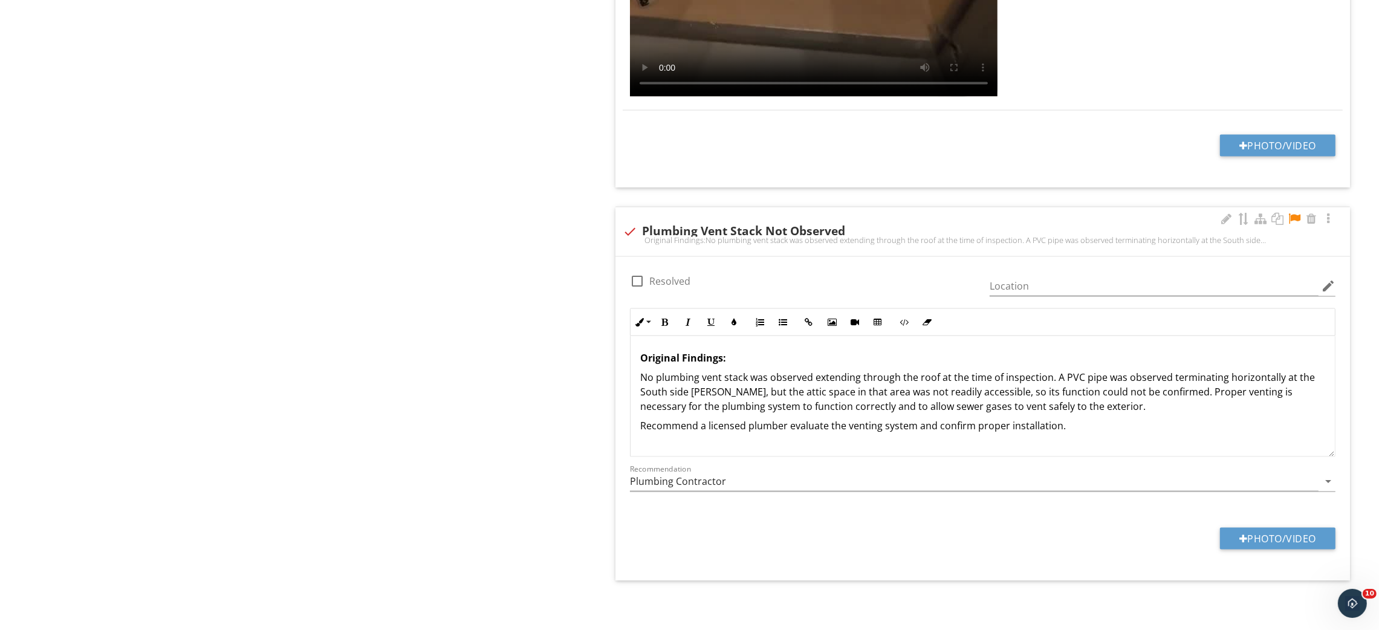
scroll to position [1, 0]
click at [1086, 444] on div "Original Findings: No plumbing vent stack was observed extending through the ro…" at bounding box center [983, 396] width 704 height 121
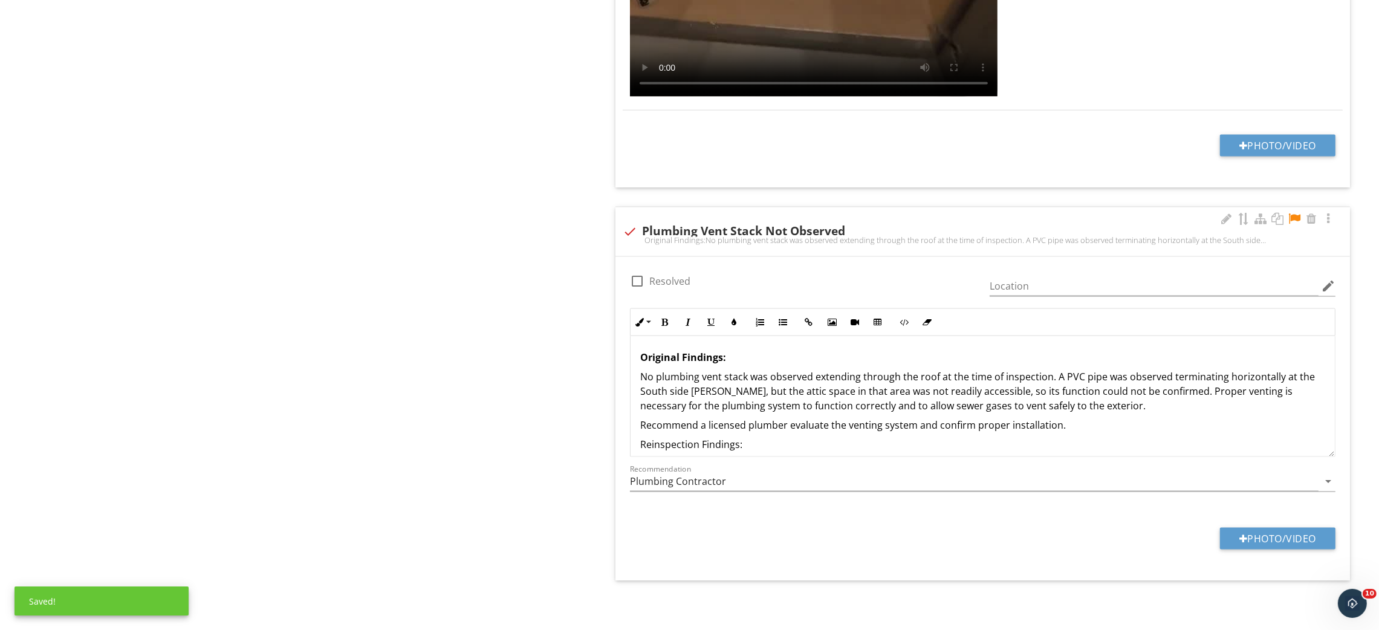
click at [723, 442] on p "Reinspection Findings:" at bounding box center [982, 444] width 685 height 15
click at [666, 323] on icon "button" at bounding box center [665, 322] width 8 height 8
click at [761, 440] on p "Reinspection Findings:" at bounding box center [982, 444] width 685 height 15
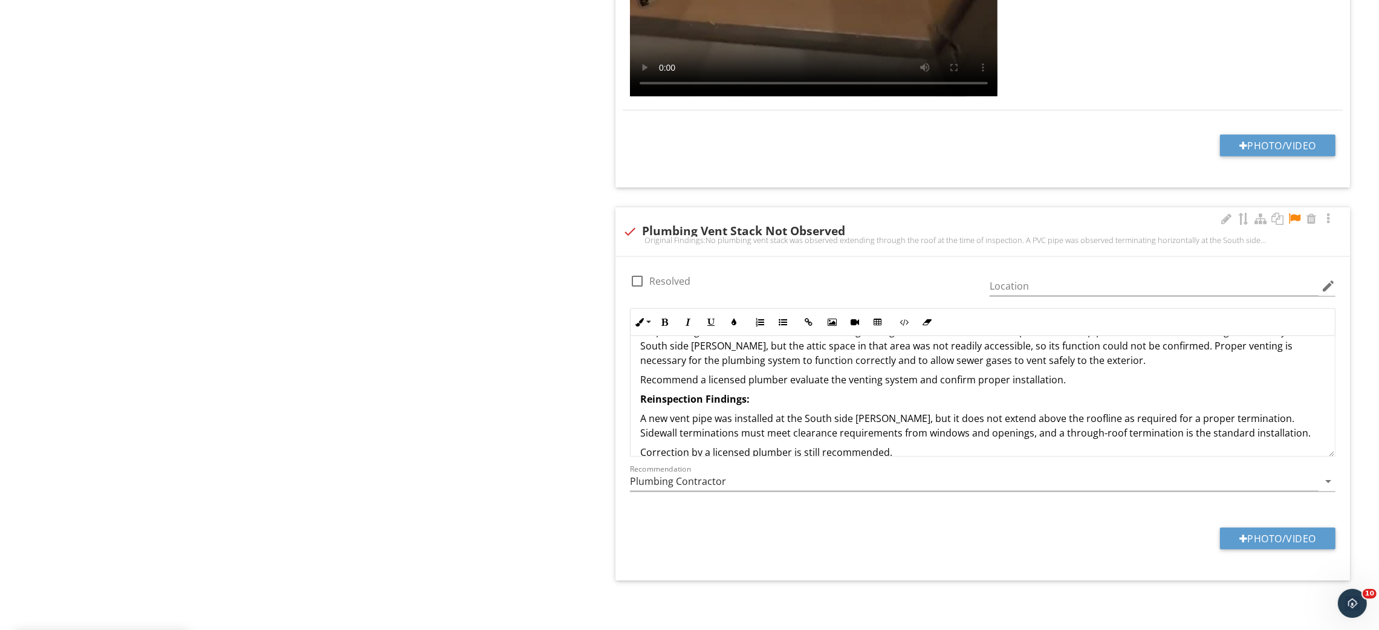
scroll to position [82, 0]
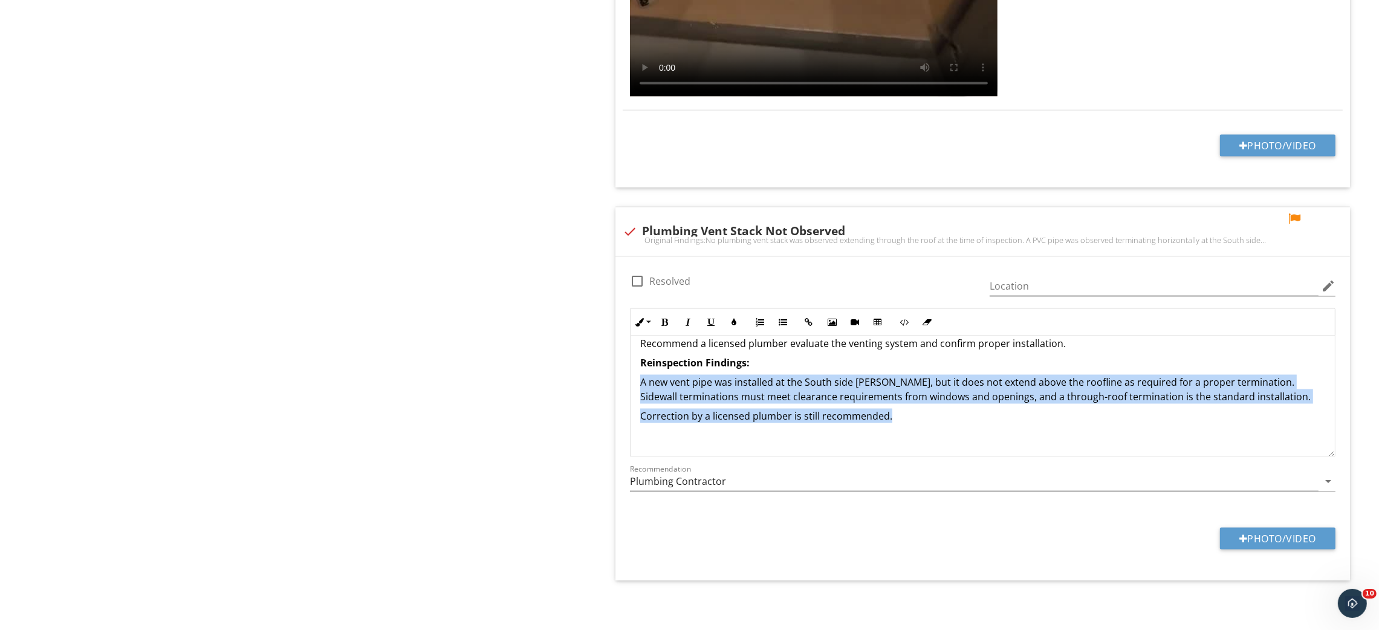
drag, startPoint x: 914, startPoint y: 417, endPoint x: 600, endPoint y: 386, distance: 315.3
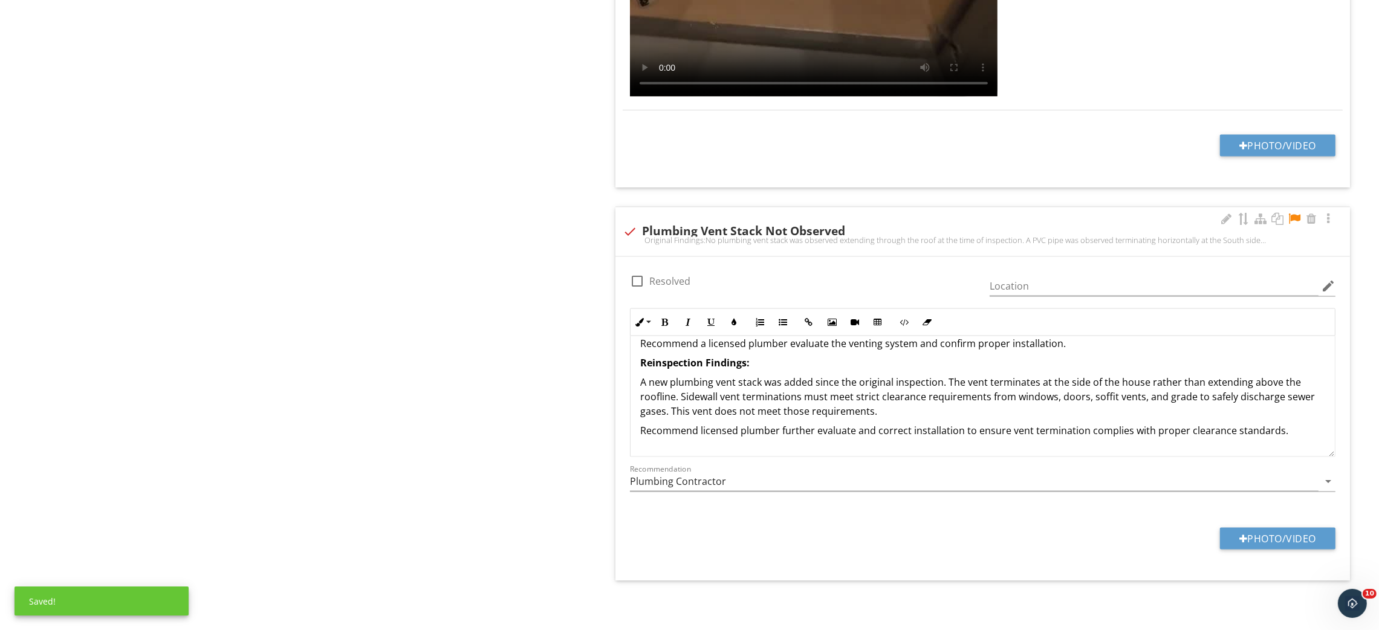
click at [862, 398] on p "A new plumbing vent stack was added since the original inspection. The vent ter…" at bounding box center [982, 397] width 685 height 44
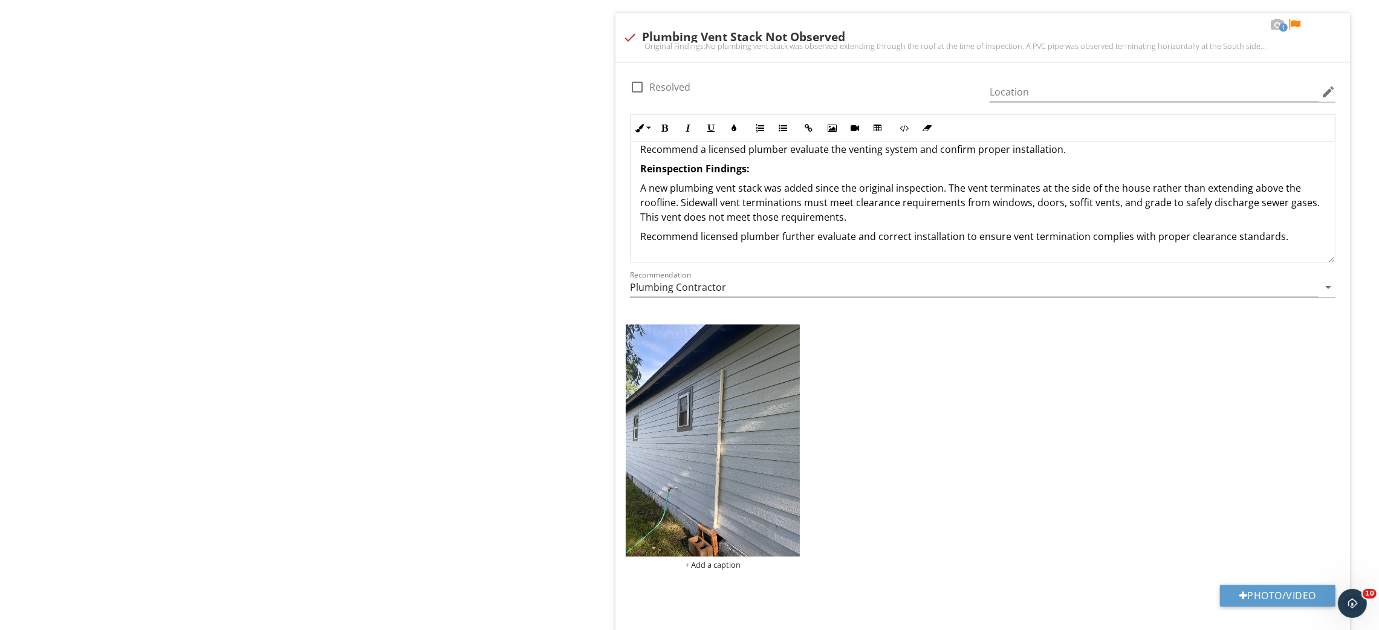
scroll to position [3013, 0]
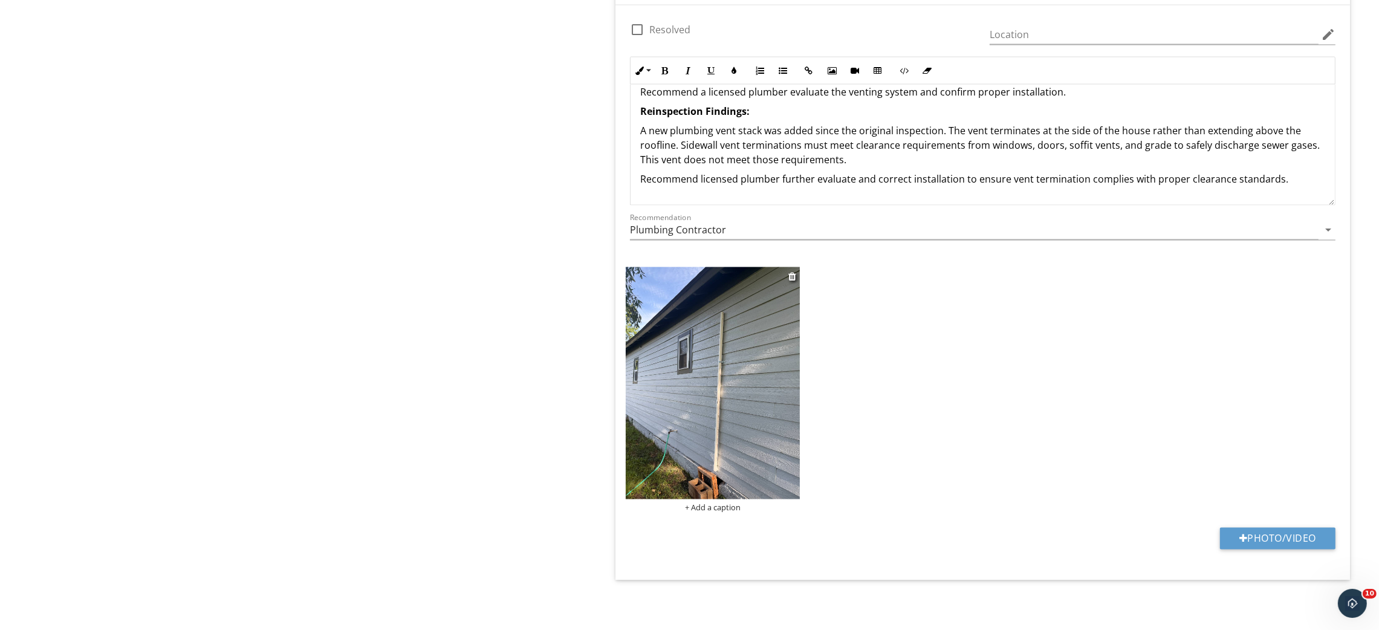
click at [707, 412] on img at bounding box center [713, 383] width 174 height 232
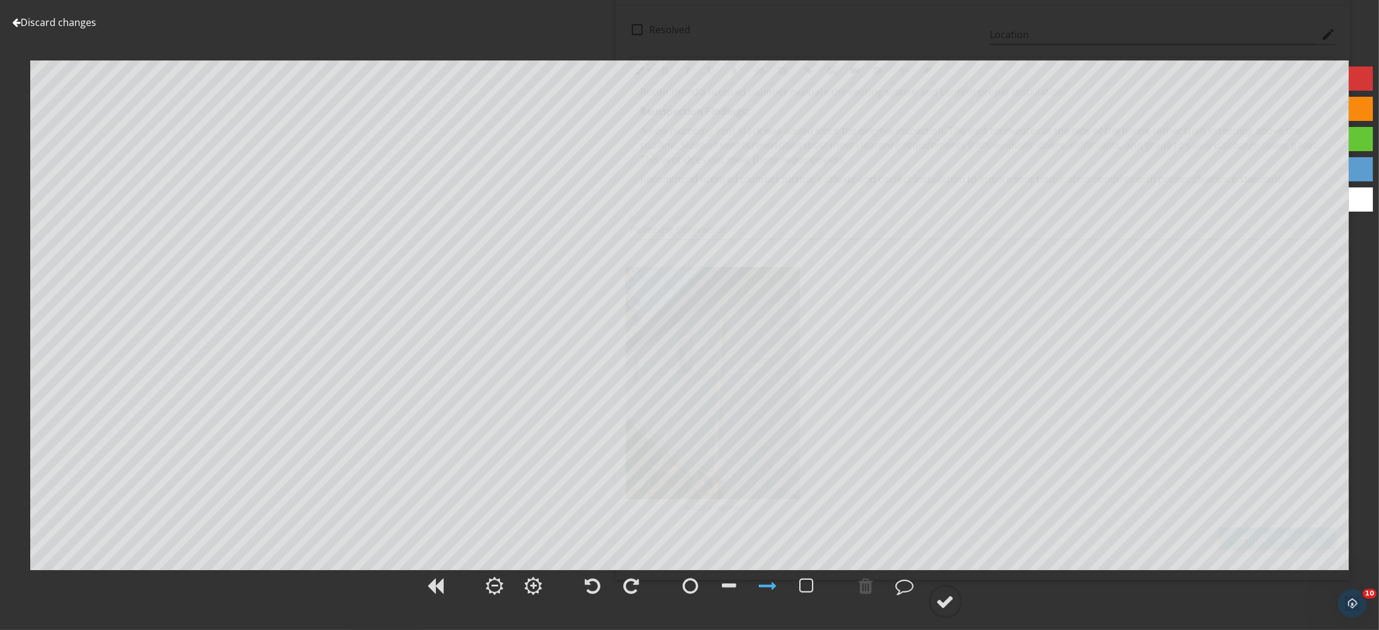
click at [1363, 111] on div at bounding box center [1361, 109] width 24 height 24
click at [817, 574] on div at bounding box center [807, 586] width 30 height 30
click at [949, 601] on div at bounding box center [946, 602] width 18 height 18
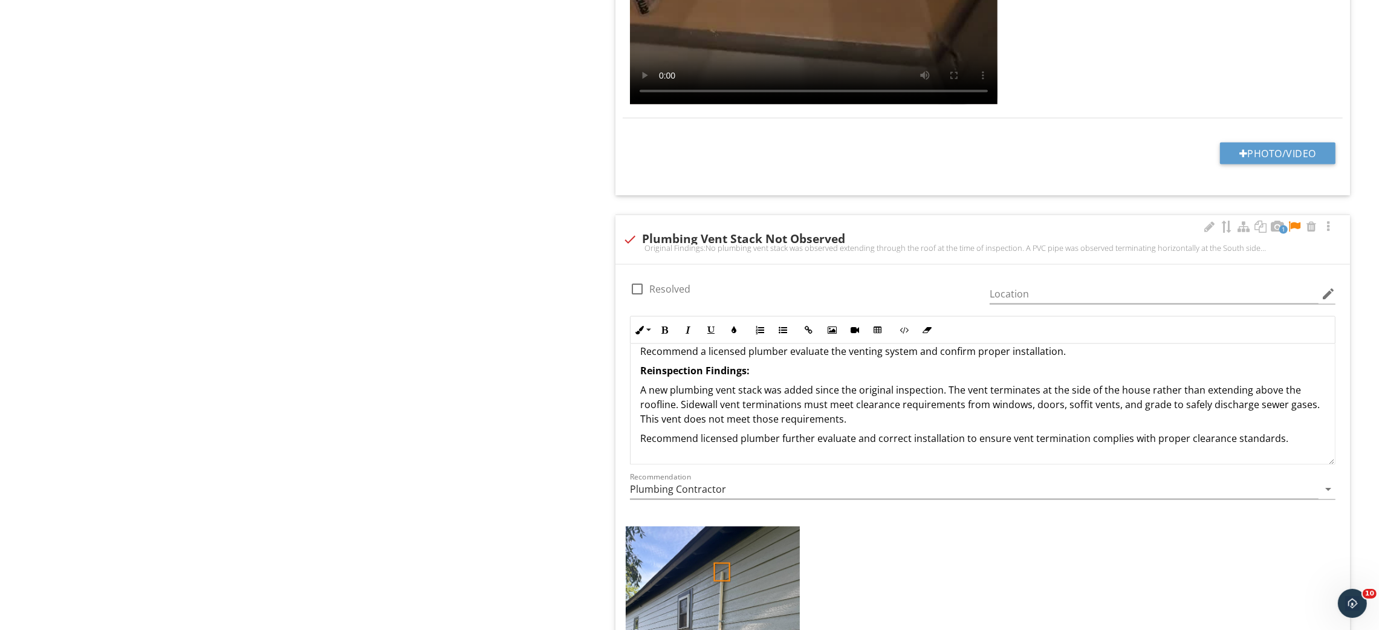
scroll to position [2741, 0]
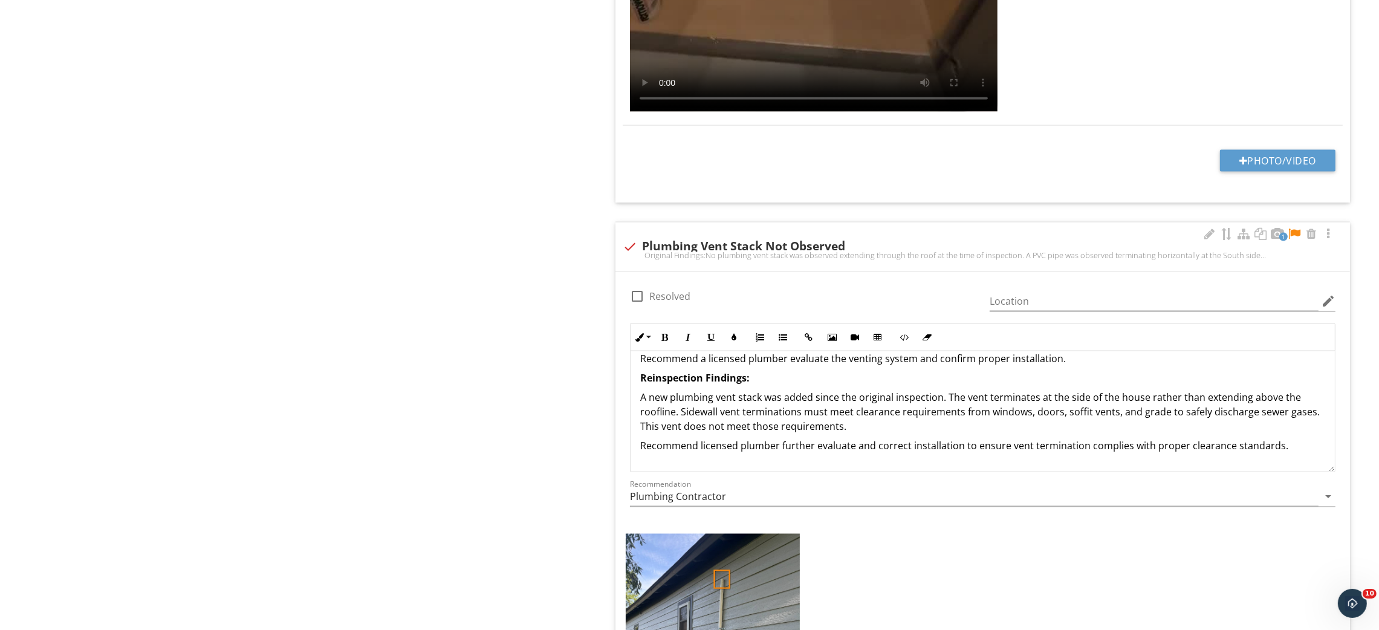
click at [1296, 239] on div at bounding box center [1294, 234] width 15 height 12
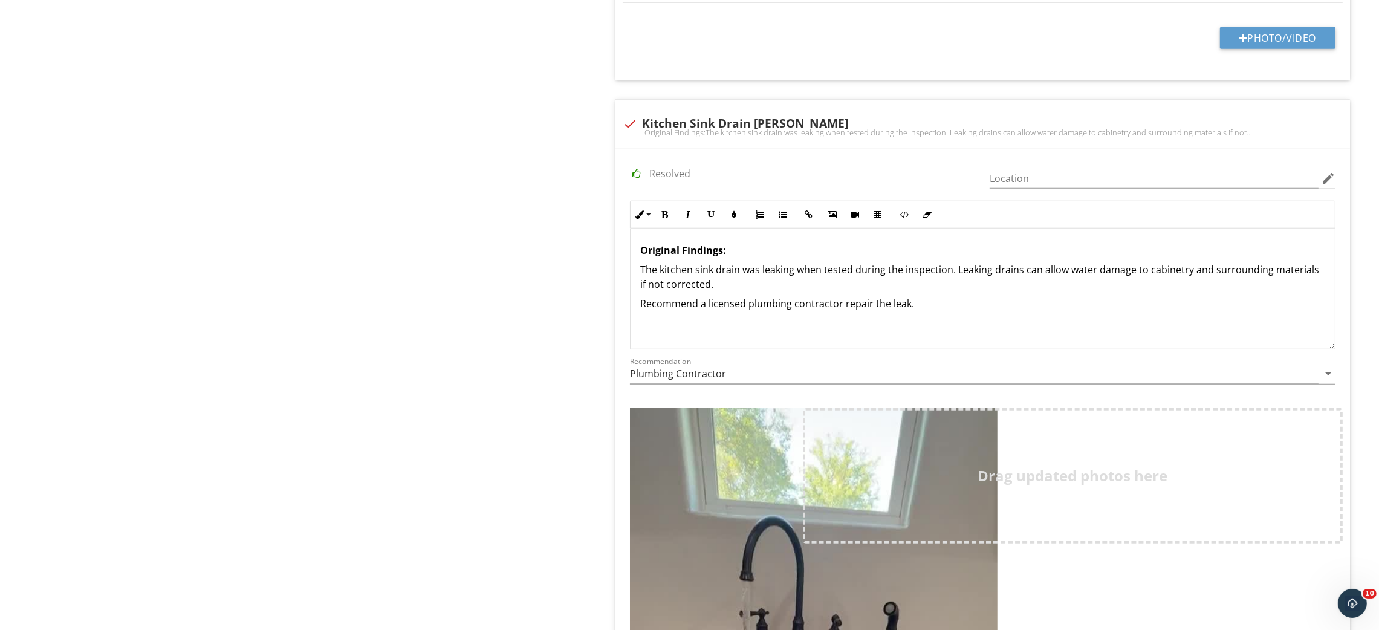
scroll to position [1743, 0]
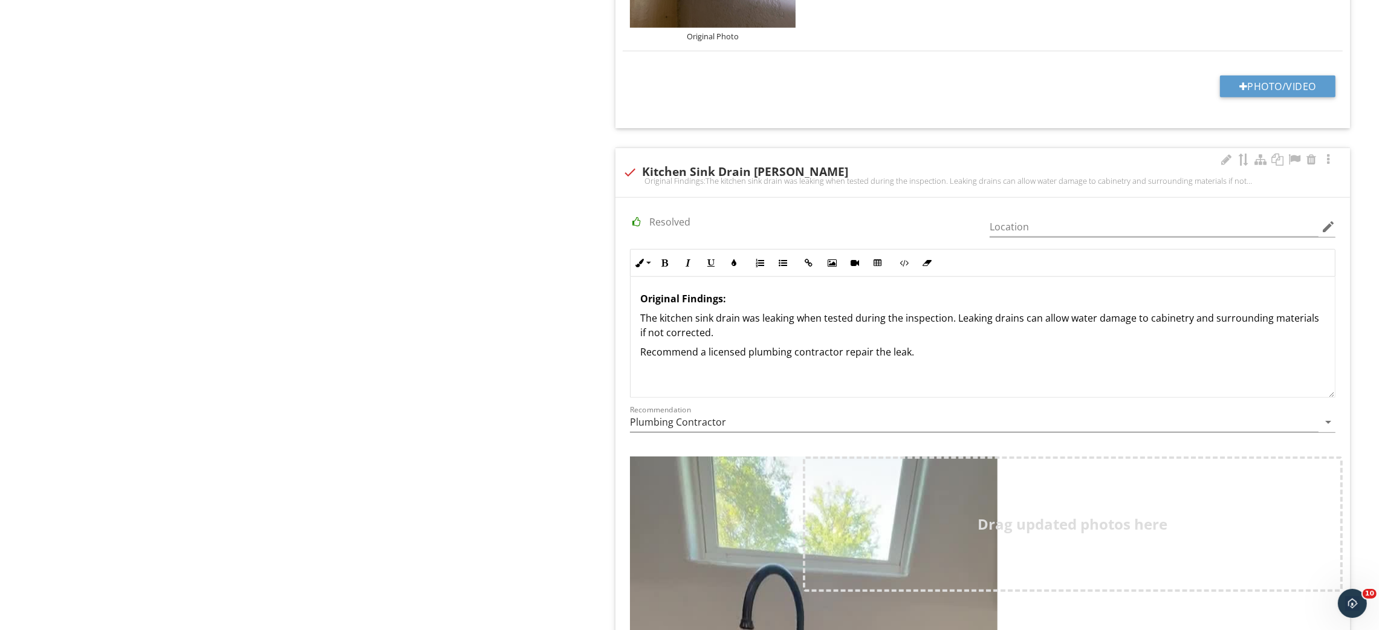
click at [687, 345] on div "Original Findings: The kitchen sink drain was leaking when tested during the in…" at bounding box center [983, 337] width 704 height 121
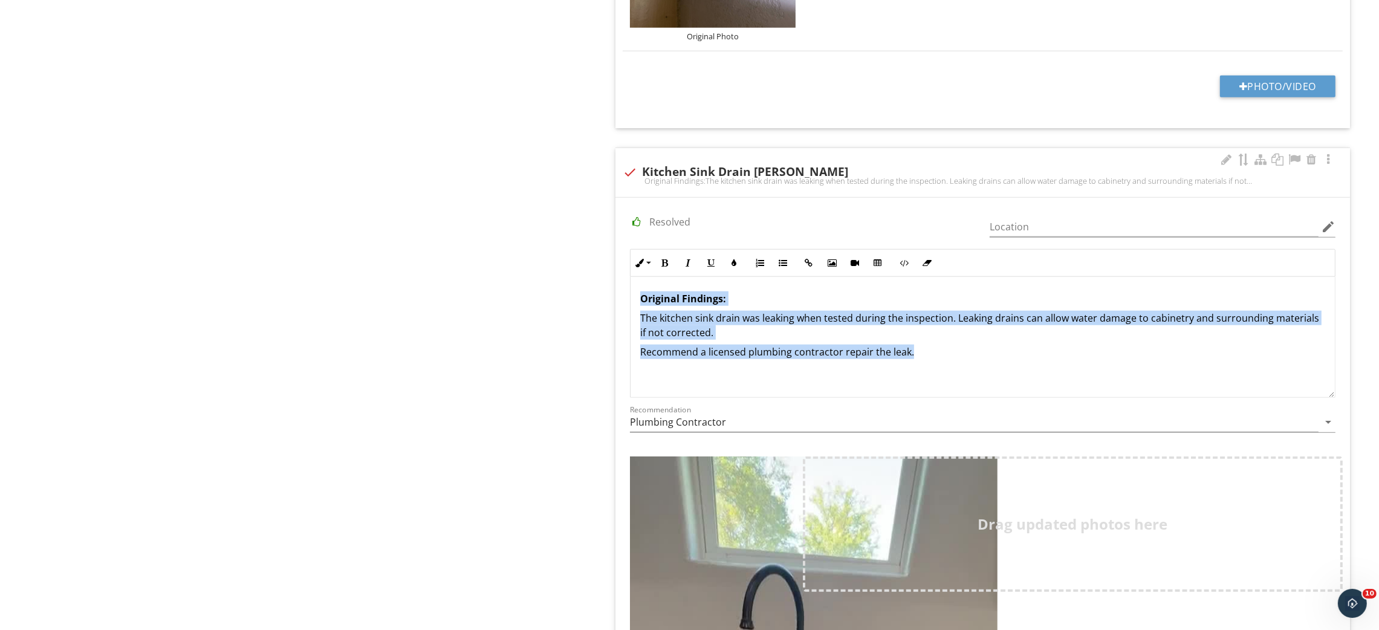
copy div "Original Findings: The kitchen sink drain was leaking when tested during the in…"
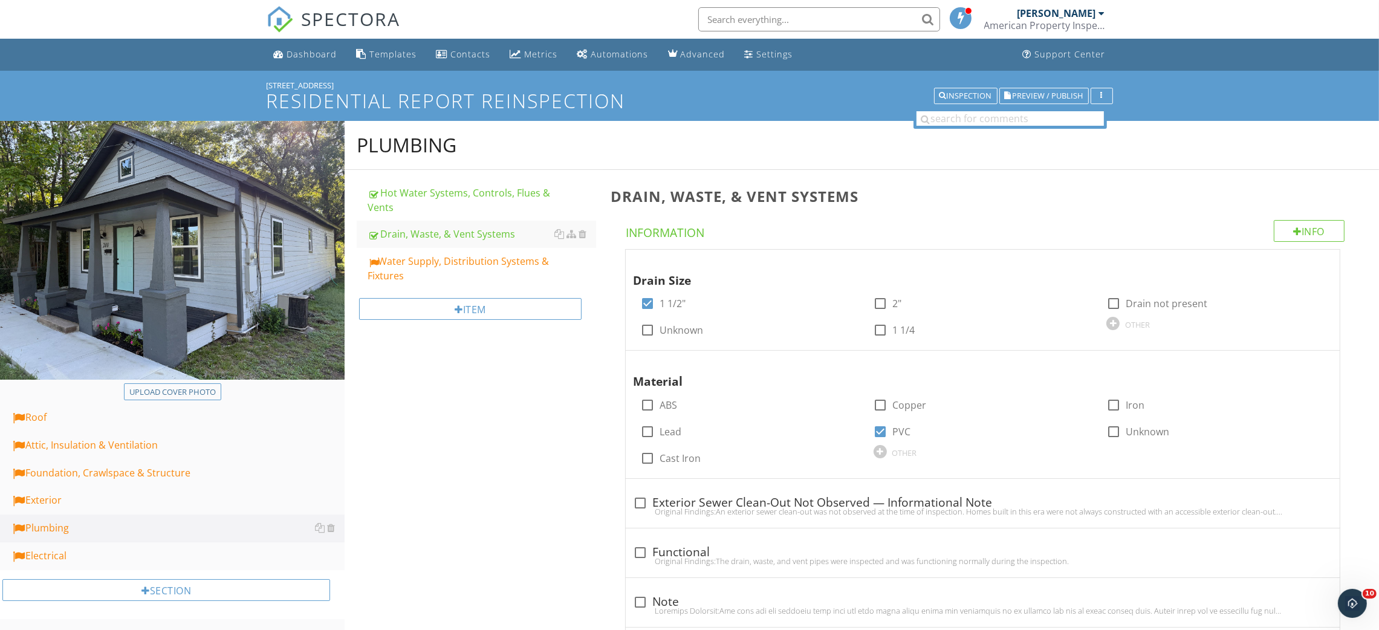
scroll to position [91, 0]
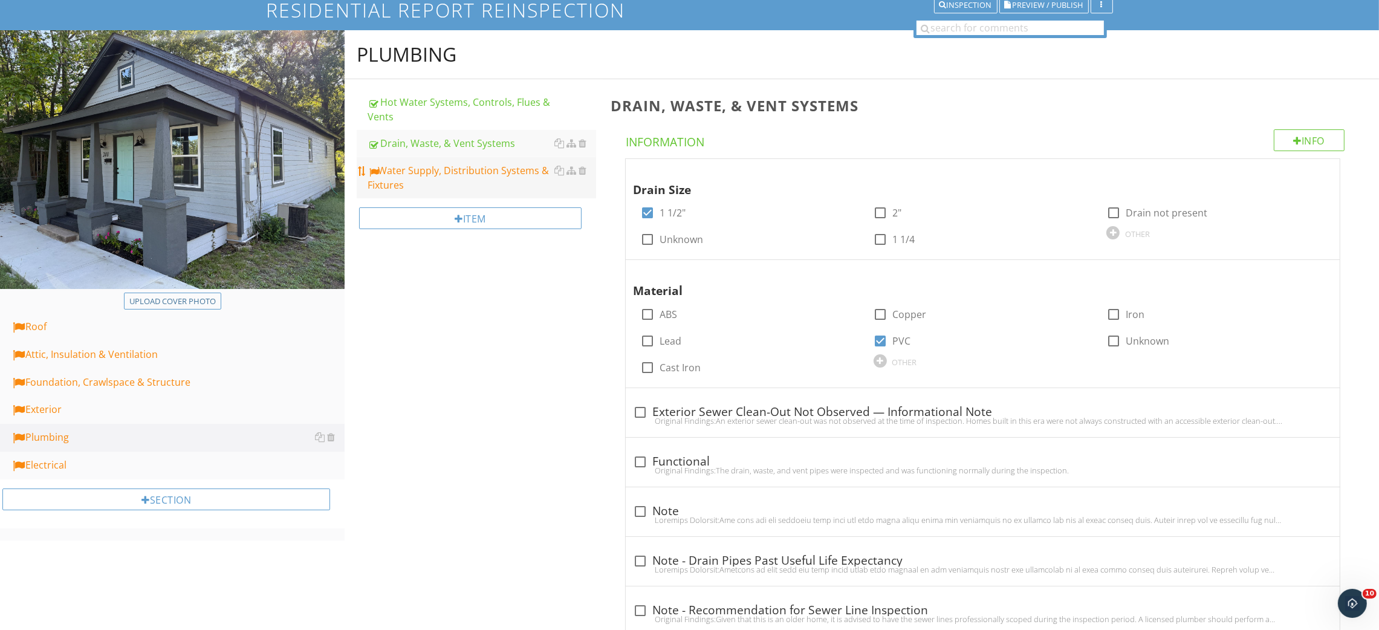
click at [449, 190] on div "Water Supply, Distribution Systems & Fixtures" at bounding box center [482, 177] width 229 height 29
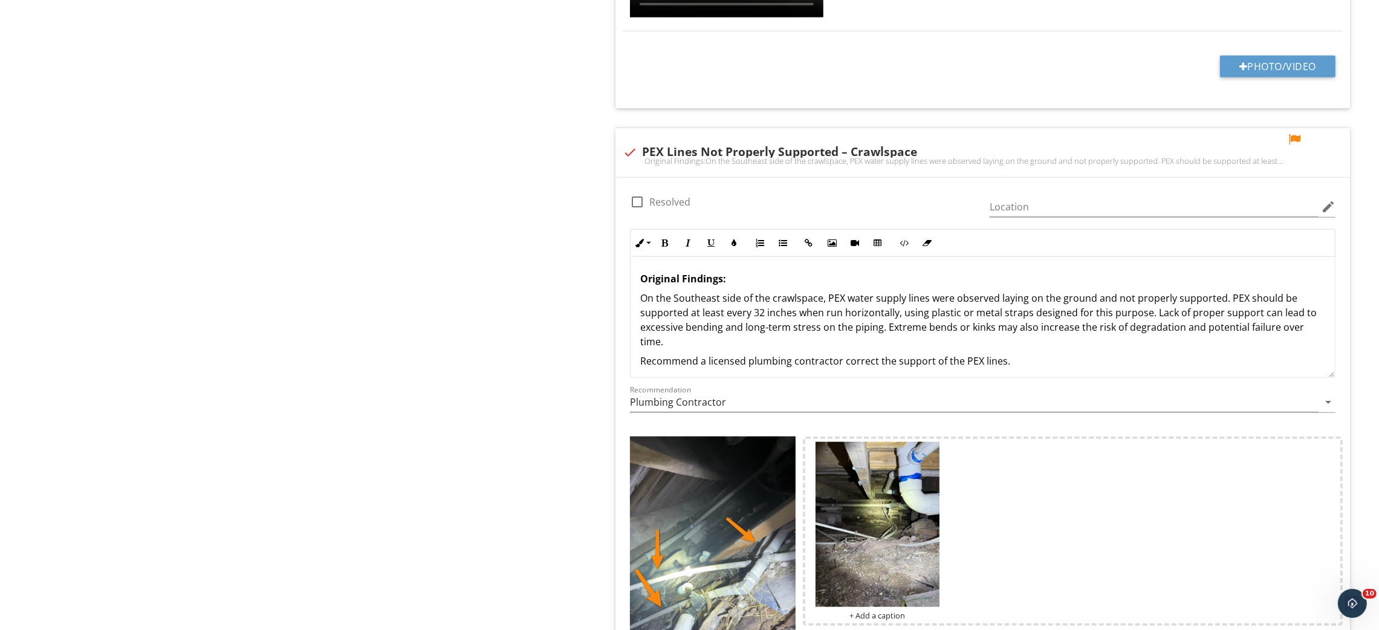
scroll to position [1904, 0]
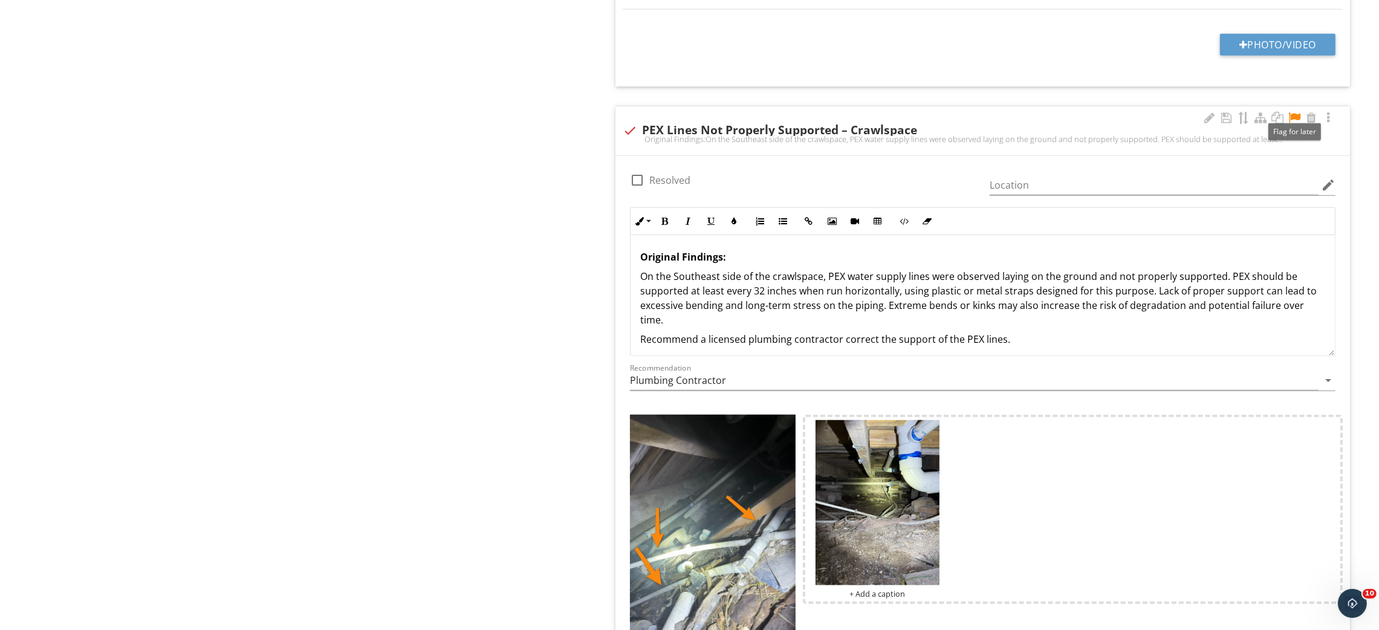
click at [1294, 118] on div at bounding box center [1294, 118] width 15 height 12
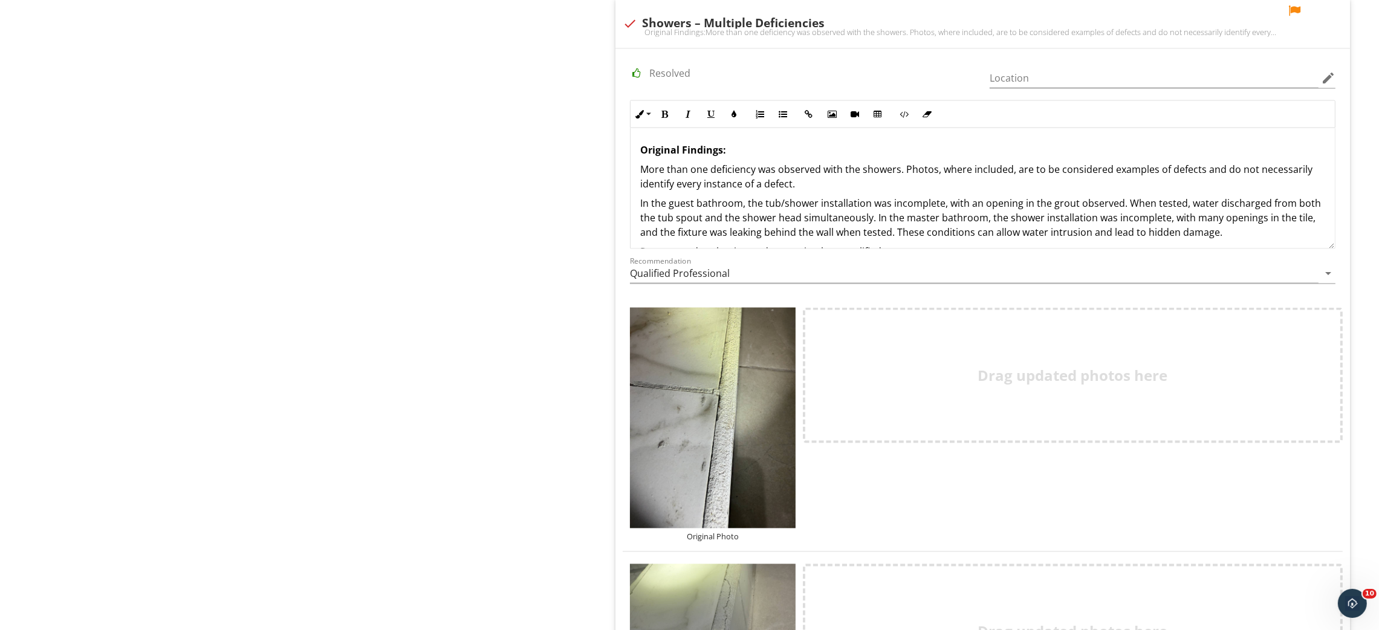
scroll to position [2811, 0]
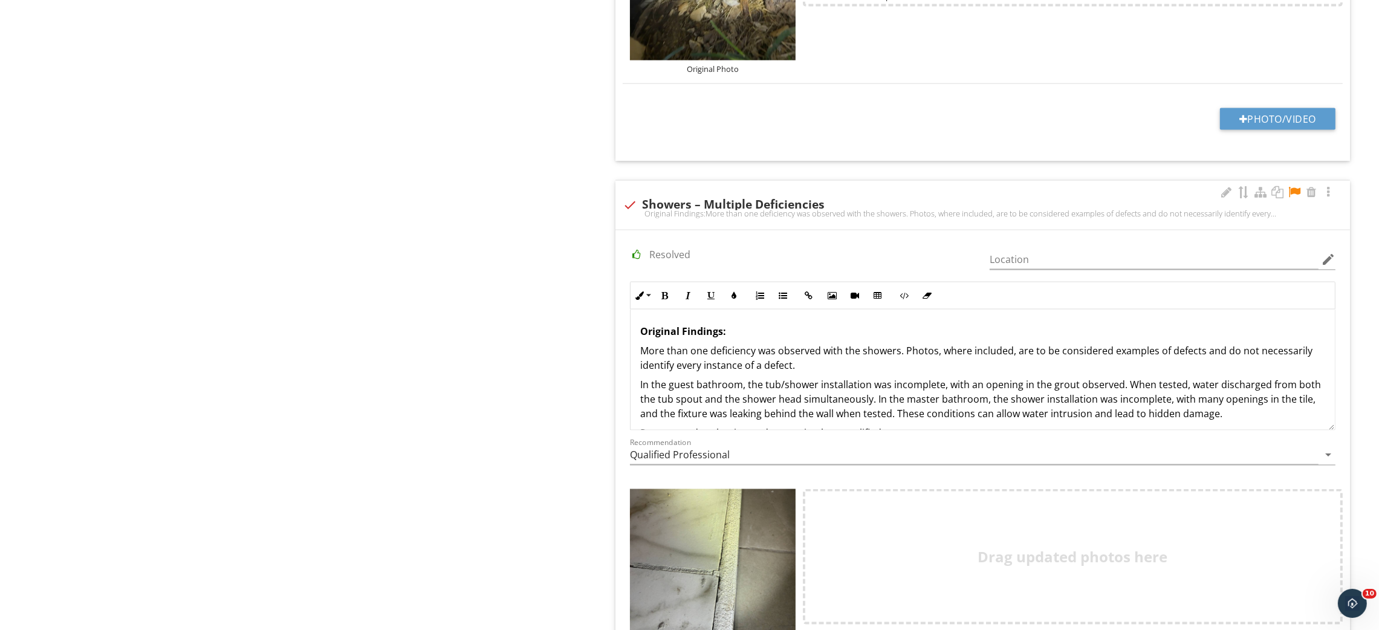
click at [1294, 194] on div at bounding box center [1294, 192] width 15 height 12
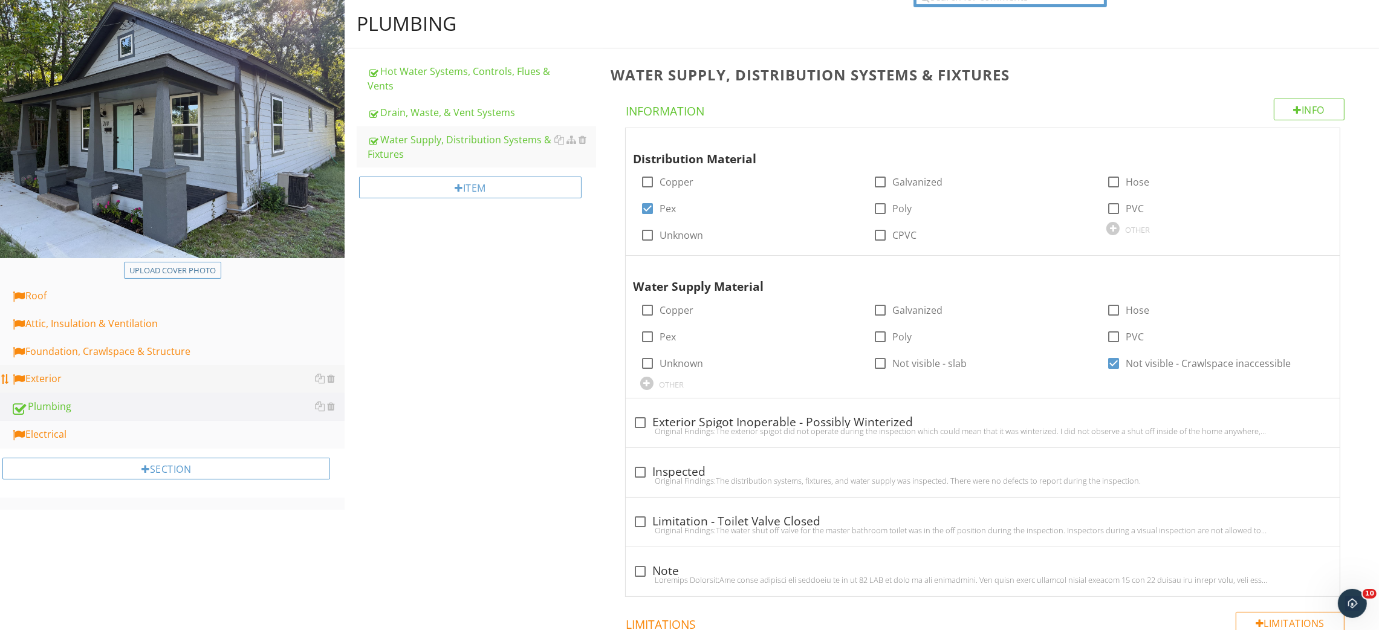
scroll to position [91, 0]
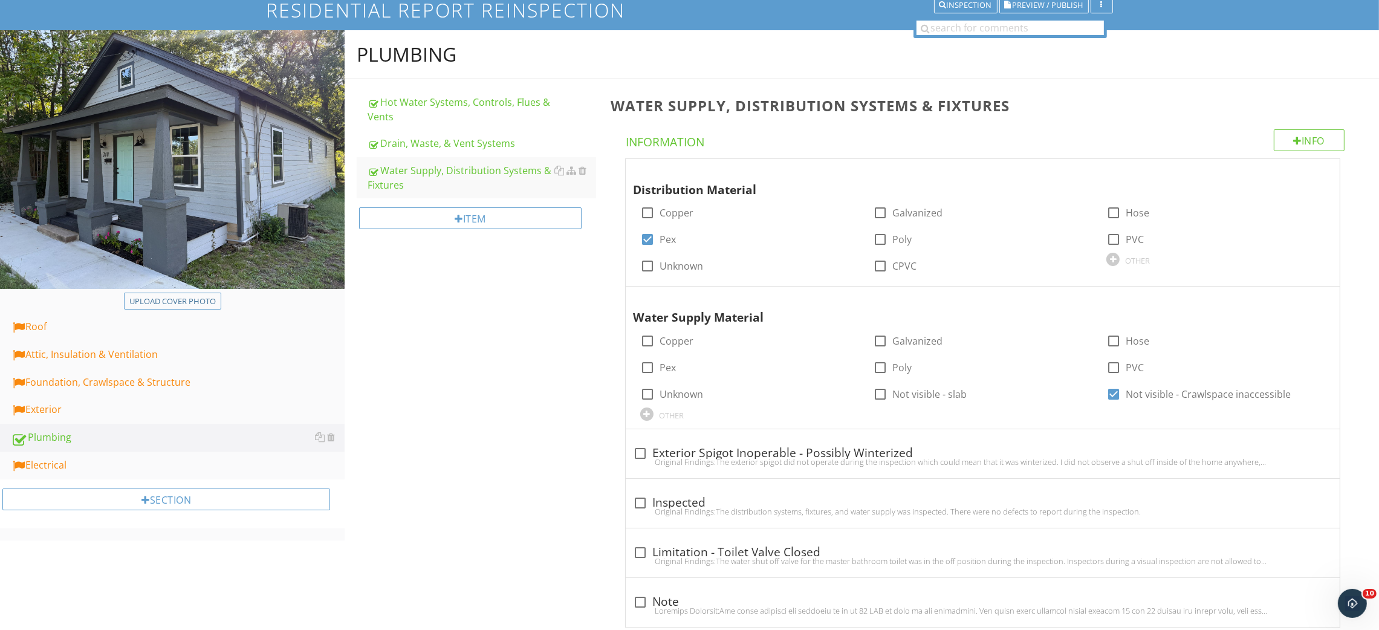
drag, startPoint x: 97, startPoint y: 459, endPoint x: 541, endPoint y: 391, distance: 448.9
click at [97, 458] on div "Electrical" at bounding box center [178, 466] width 334 height 16
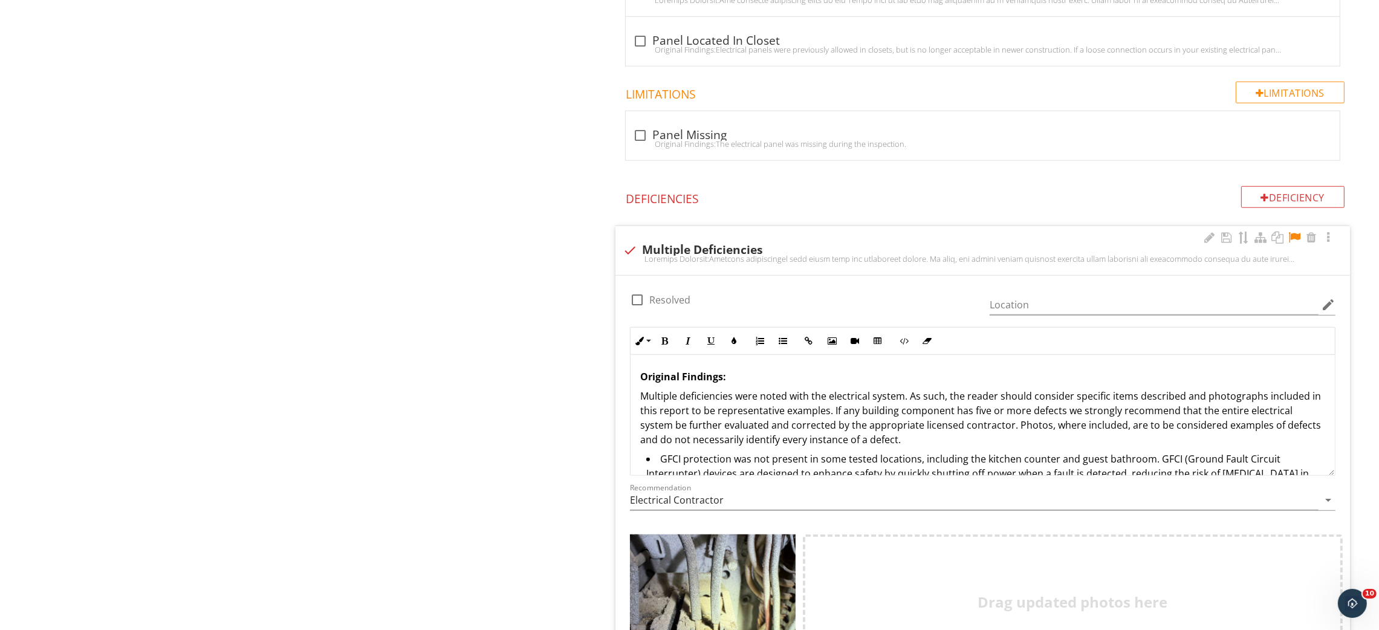
scroll to position [1632, 0]
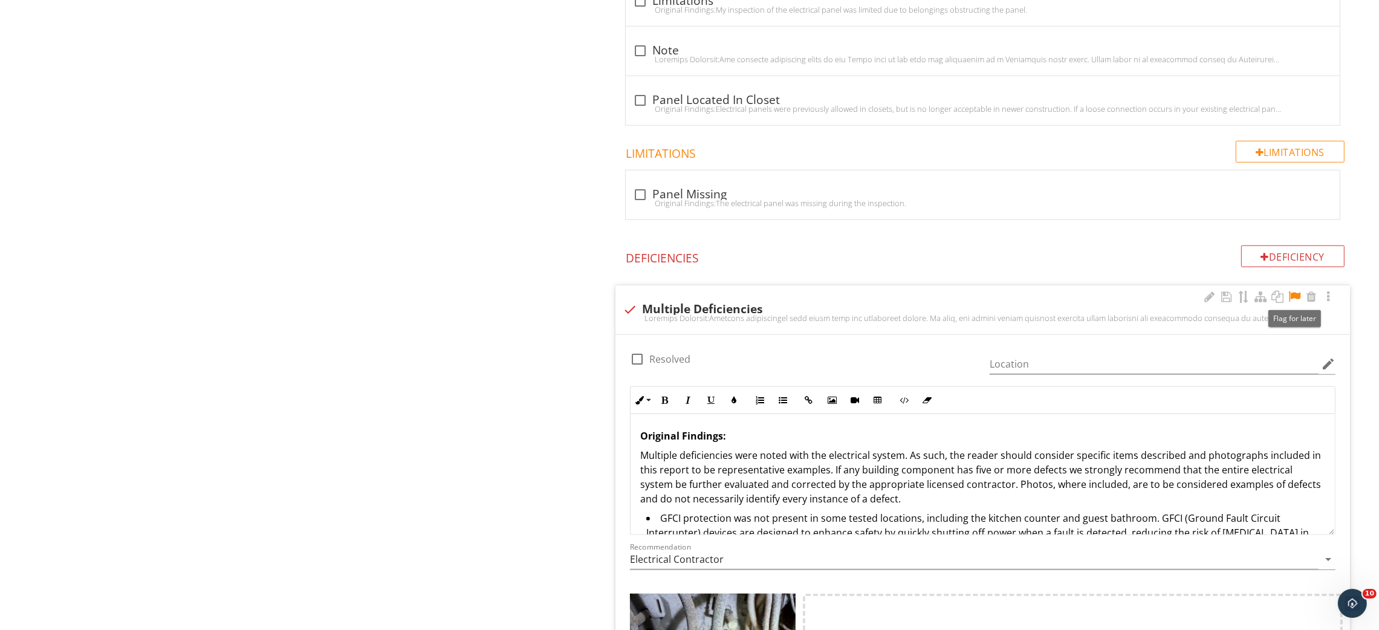
click at [1290, 293] on div at bounding box center [1294, 297] width 15 height 12
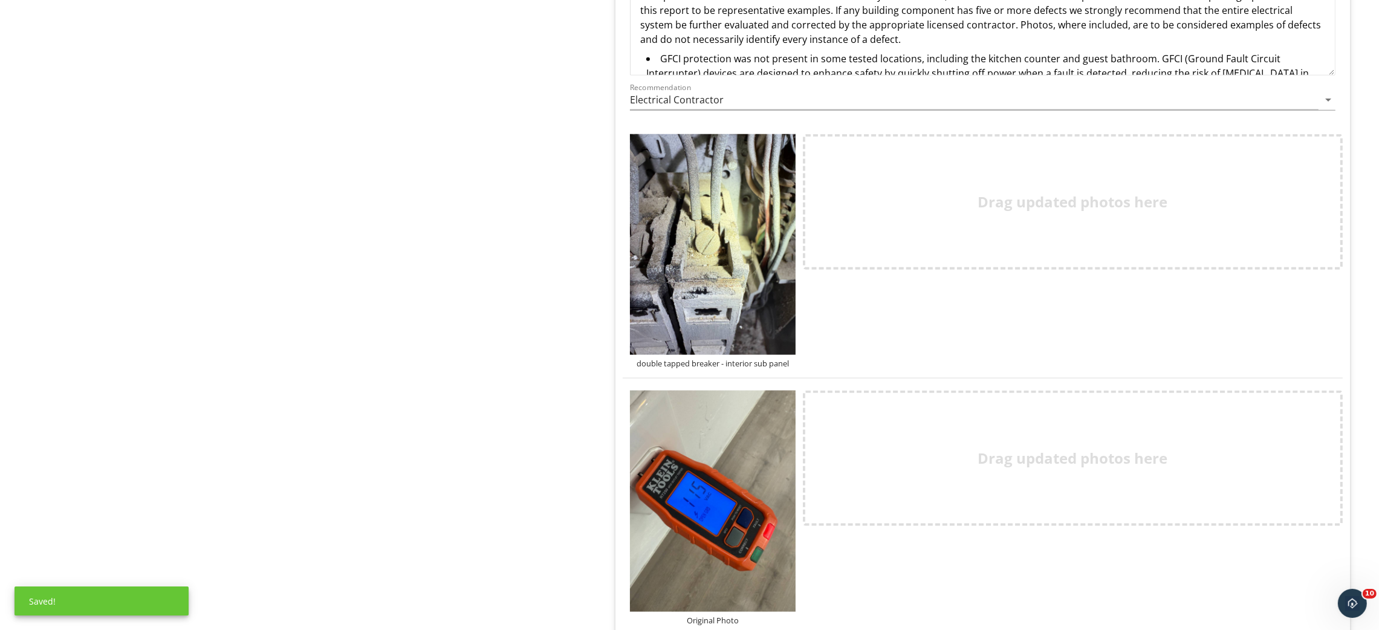
scroll to position [2085, 0]
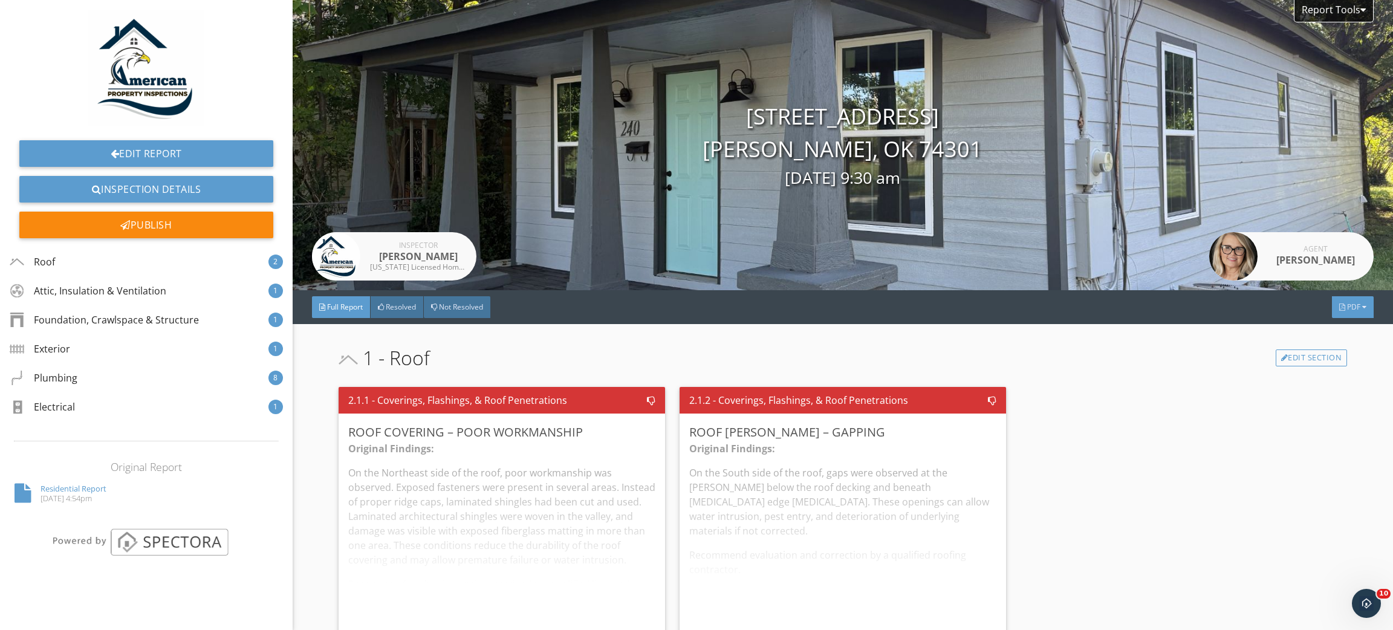
click at [1332, 312] on div "PDF" at bounding box center [1353, 307] width 42 height 22
click at [1322, 328] on div "Full Report" at bounding box center [1337, 331] width 77 height 15
click at [1315, 310] on div "Full Report Resolved Not Resolved PDF" at bounding box center [843, 307] width 1100 height 34
click at [1332, 308] on div "PDF" at bounding box center [1353, 307] width 42 height 22
click at [1320, 361] on div "Refresh PDFs" at bounding box center [1337, 356] width 77 height 15
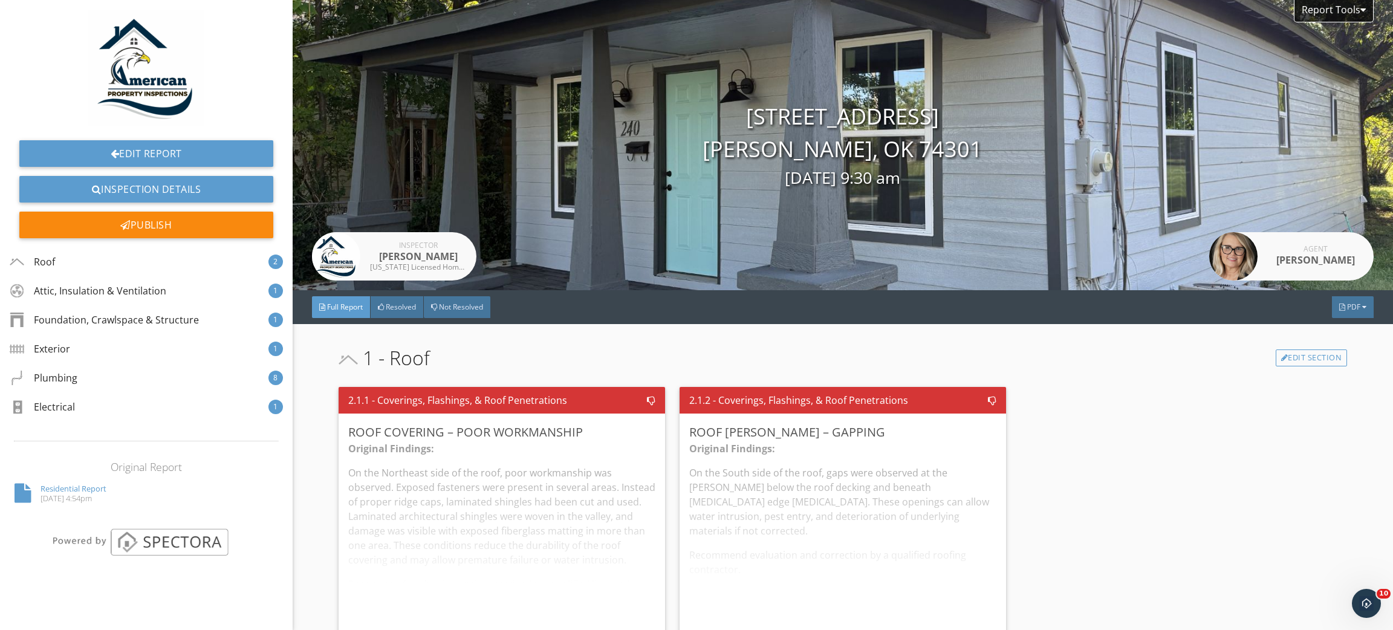
click at [1161, 460] on div "2.1.1 - Coverings, Flashings, & Roof Penetrations Roof Covering – Poor Workmans…" at bounding box center [843, 532] width 1009 height 300
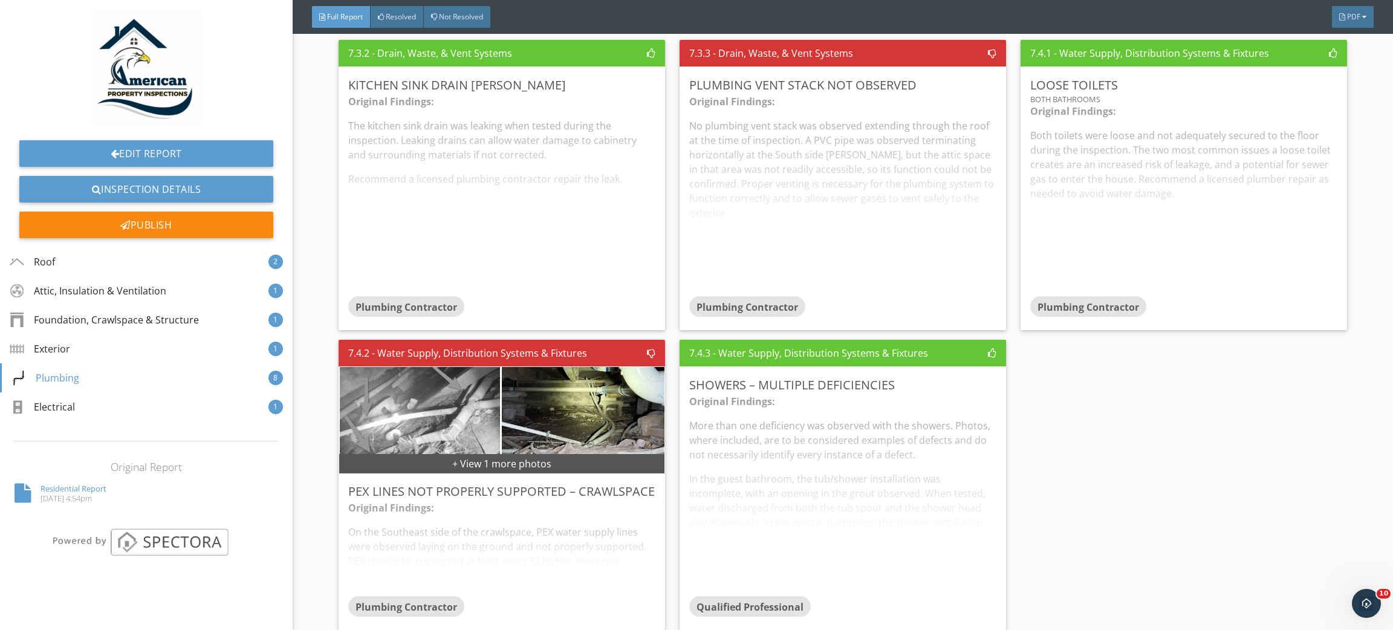
scroll to position [2085, 0]
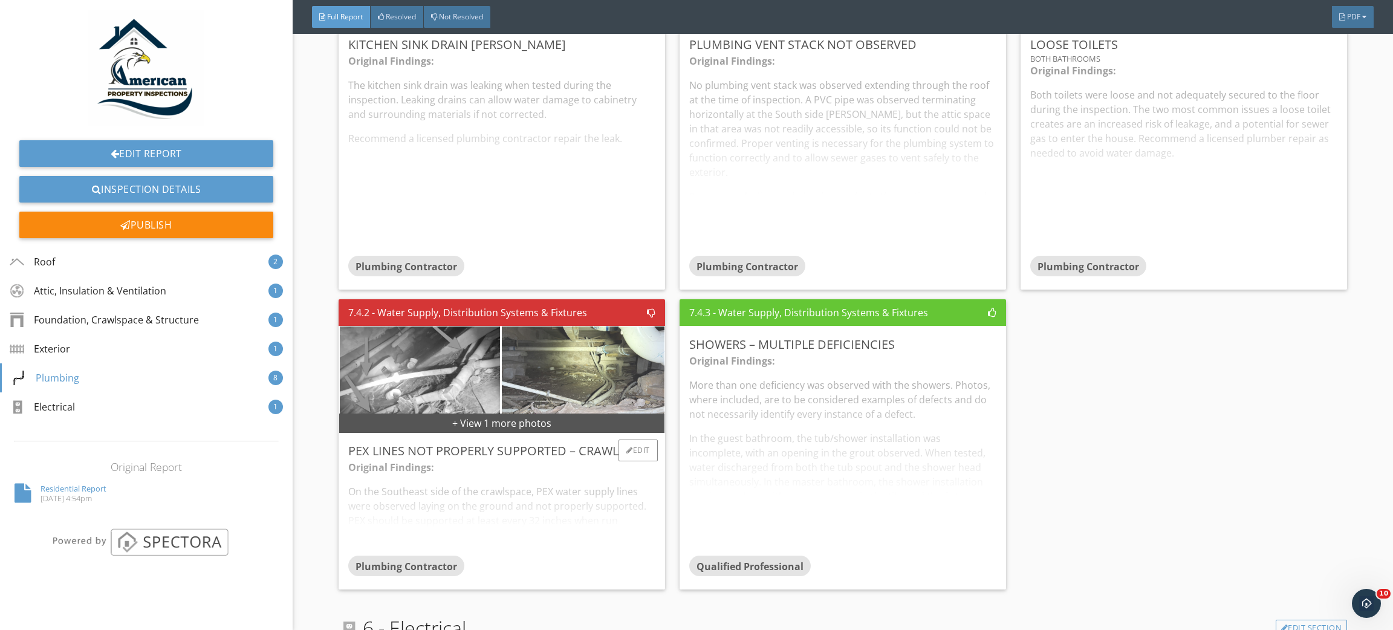
click at [573, 394] on img at bounding box center [583, 380] width 200 height 266
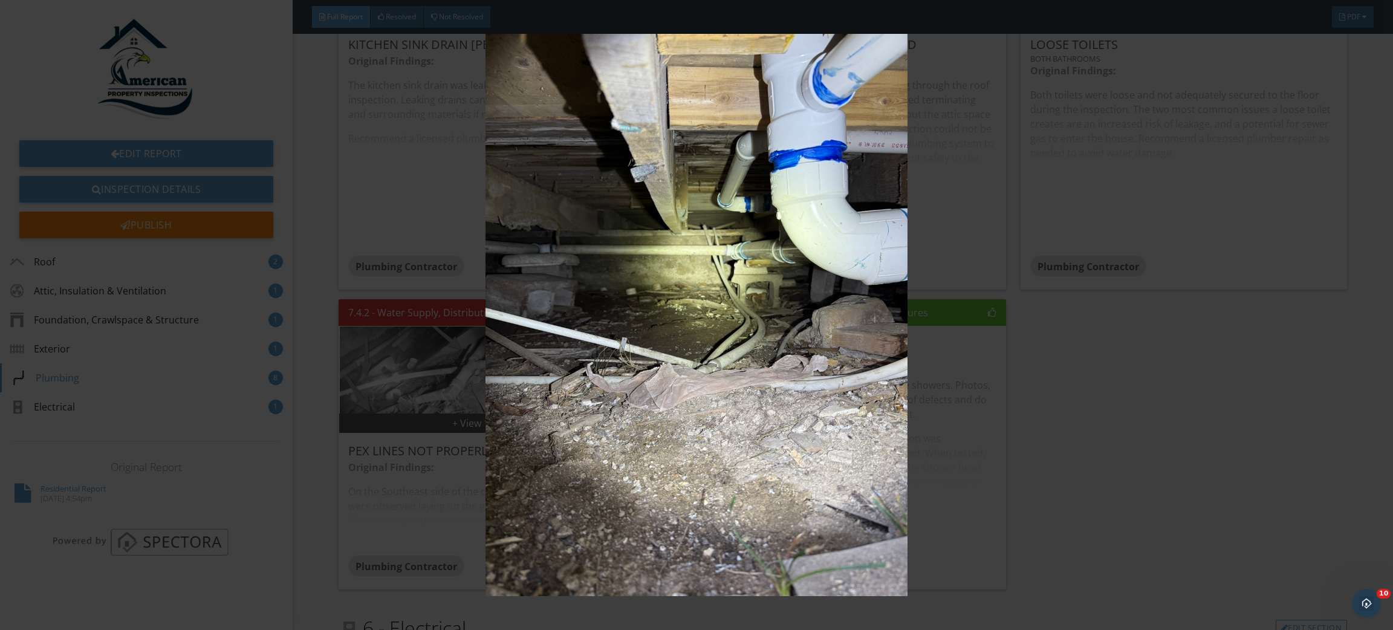
click at [1189, 359] on img at bounding box center [696, 315] width 1287 height 562
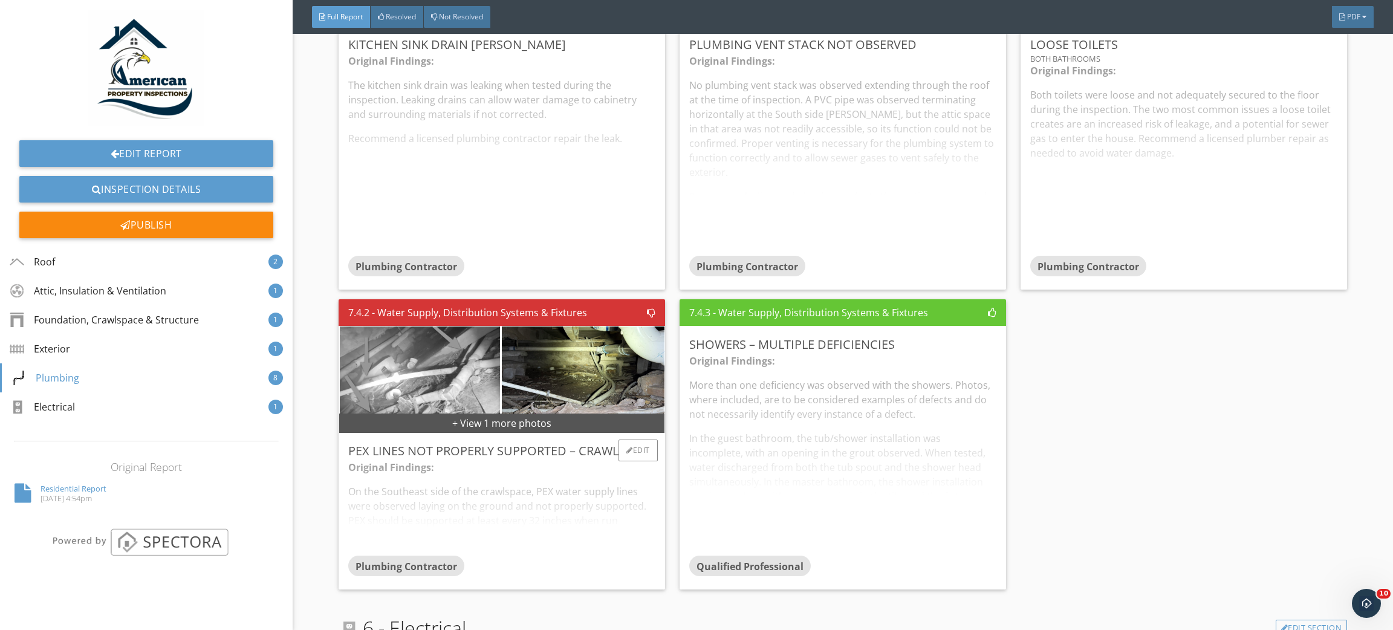
click at [556, 453] on div "PEX Lines Not Properly Supported – Crawlspace" at bounding box center [501, 451] width 307 height 18
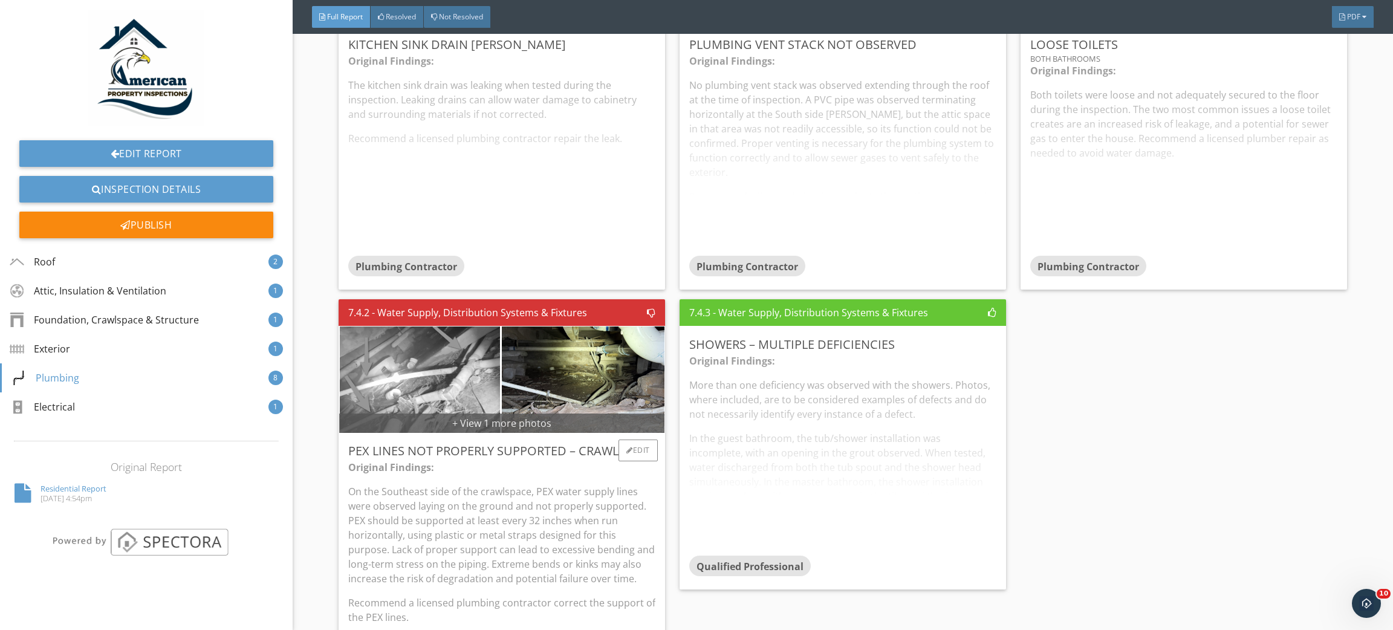
click at [486, 421] on div "+ View 1 more photos" at bounding box center [501, 423] width 325 height 19
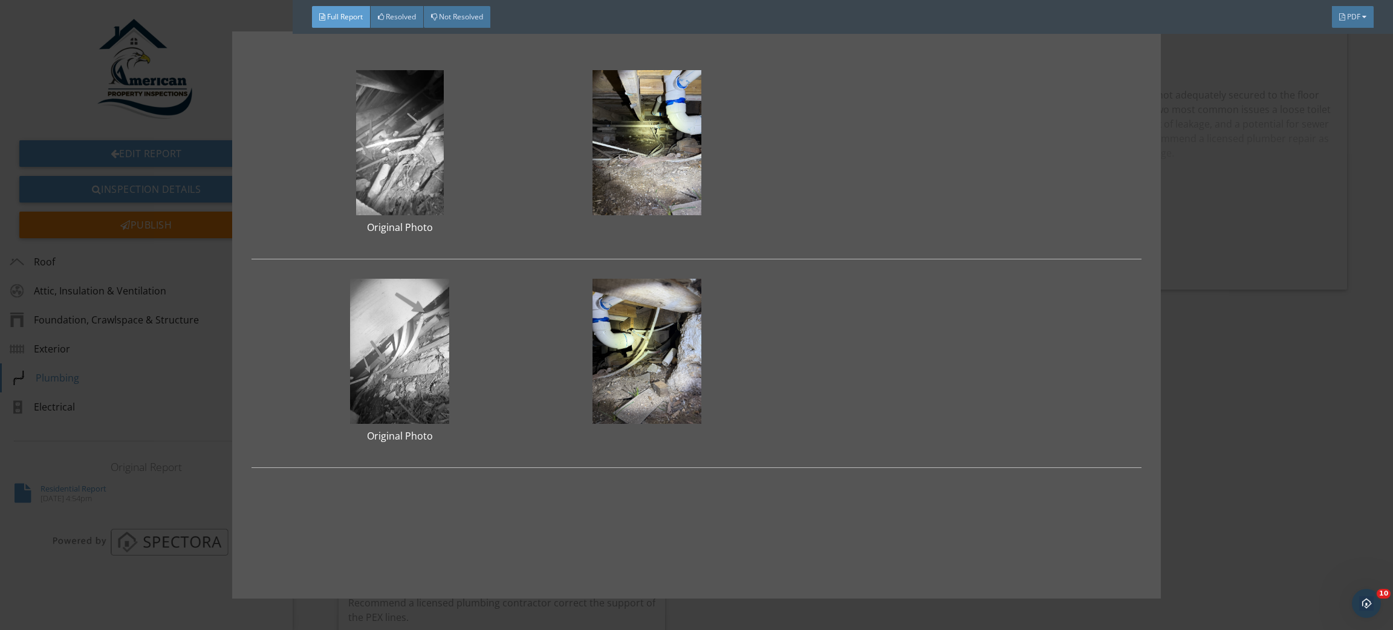
click at [1324, 351] on div "Original Photo Original Photo" at bounding box center [696, 315] width 1393 height 630
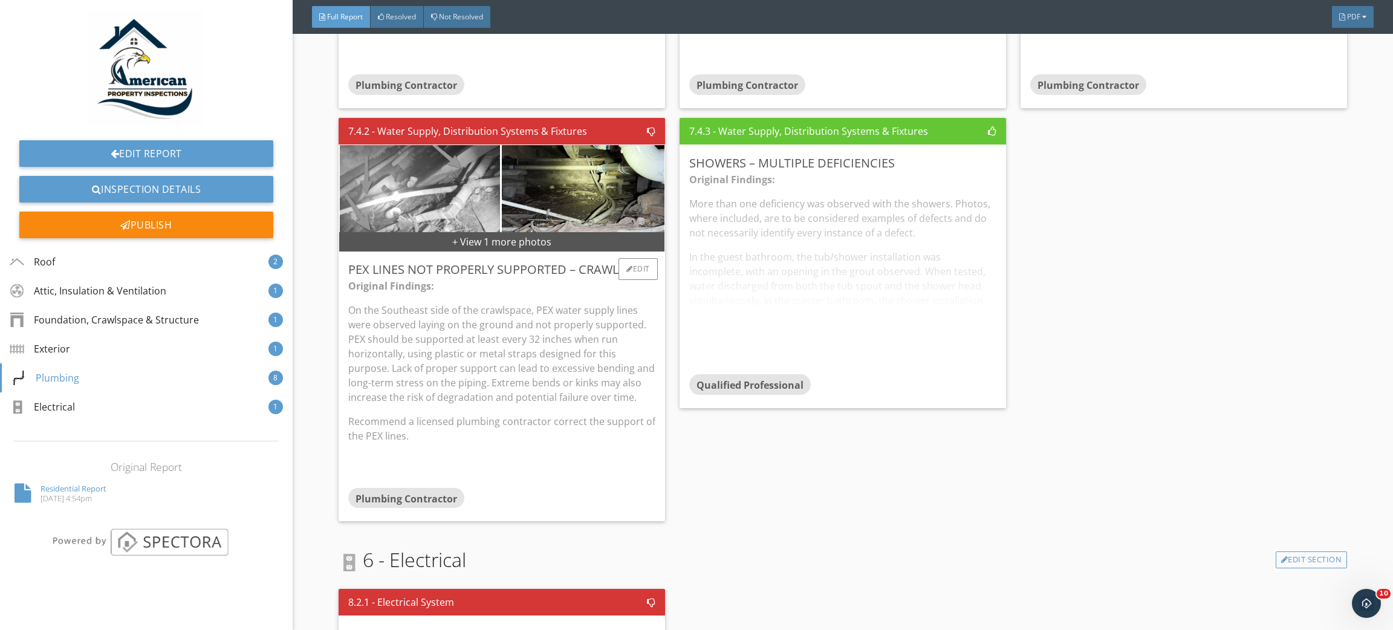
scroll to position [2551, 0]
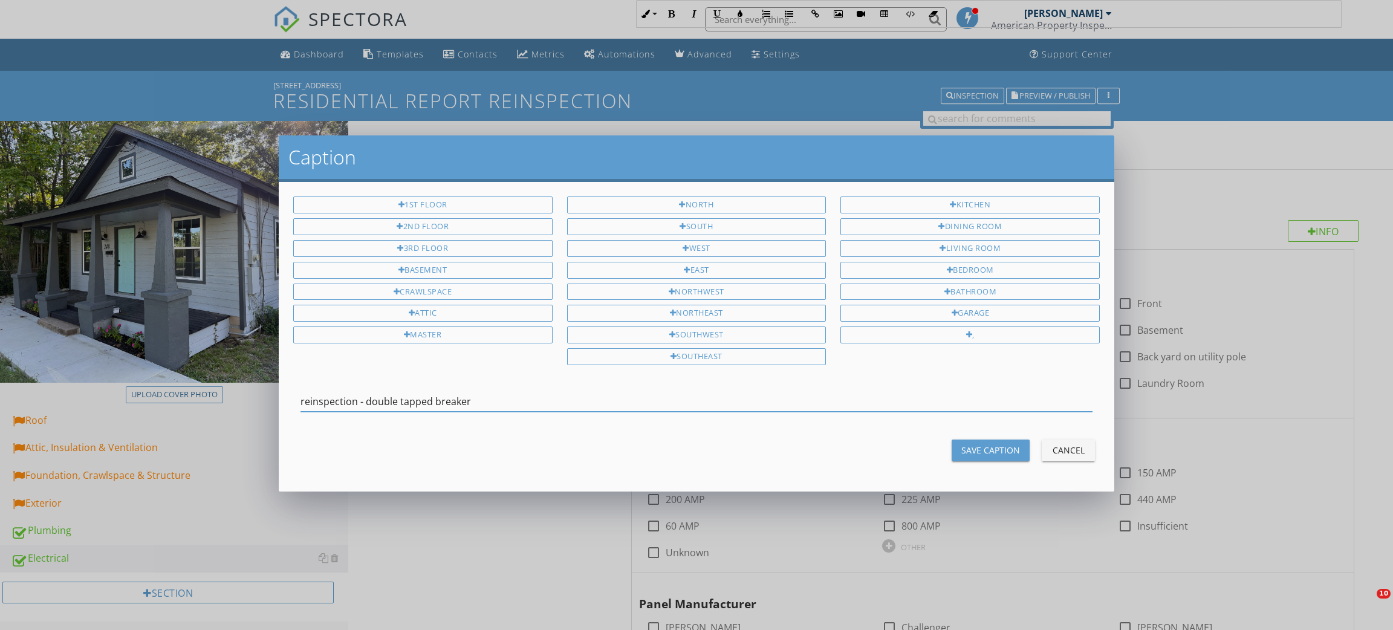
scroll to position [2085, 0]
